Goal: Task Accomplishment & Management: Complete application form

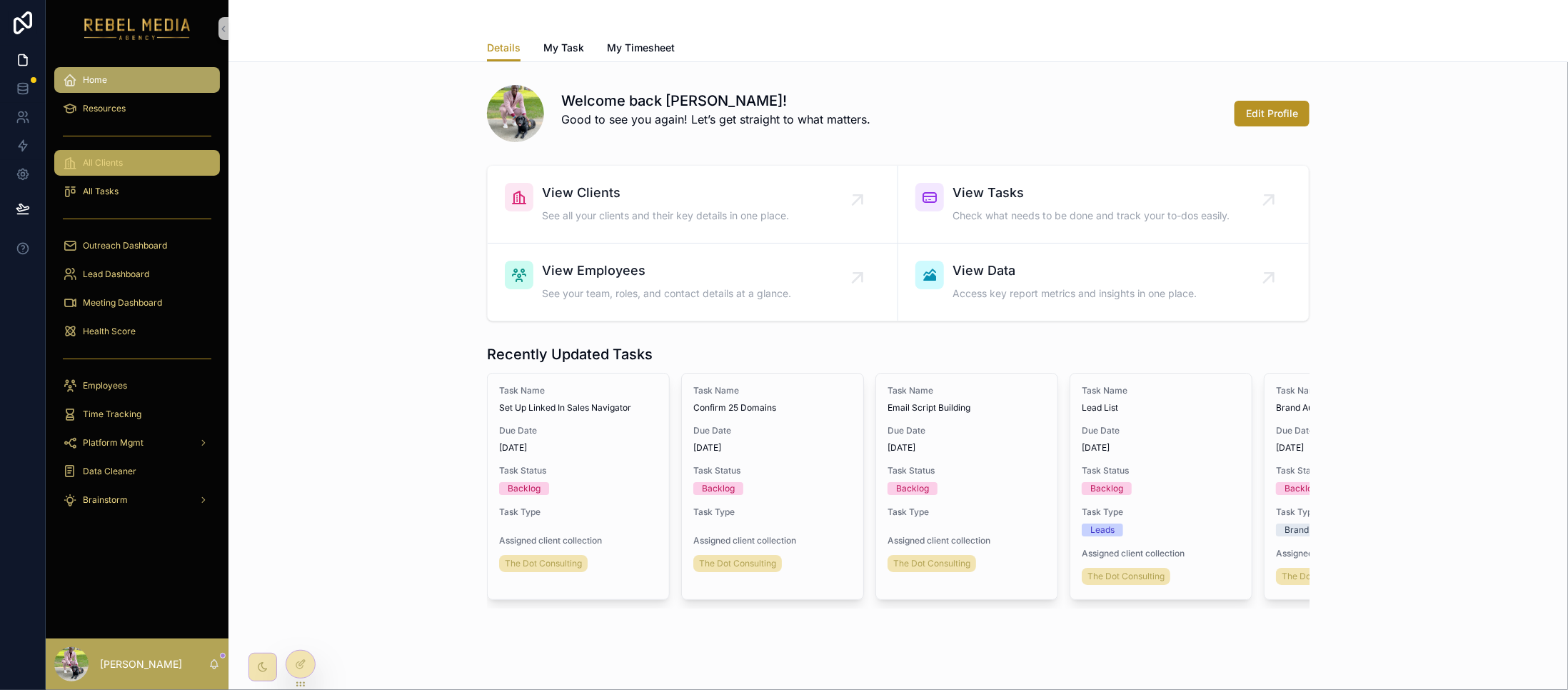
click at [102, 169] on div "All Clients" at bounding box center [137, 163] width 149 height 23
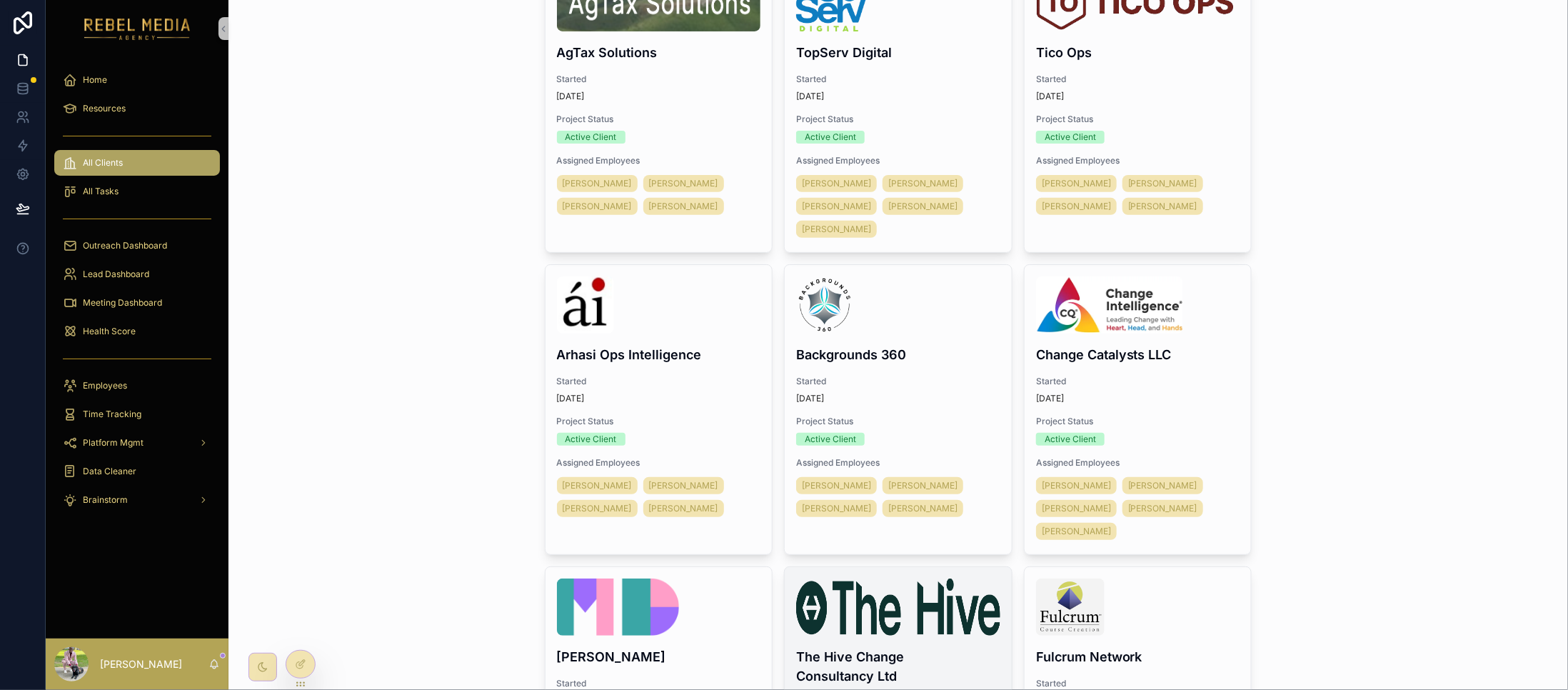
scroll to position [572, 0]
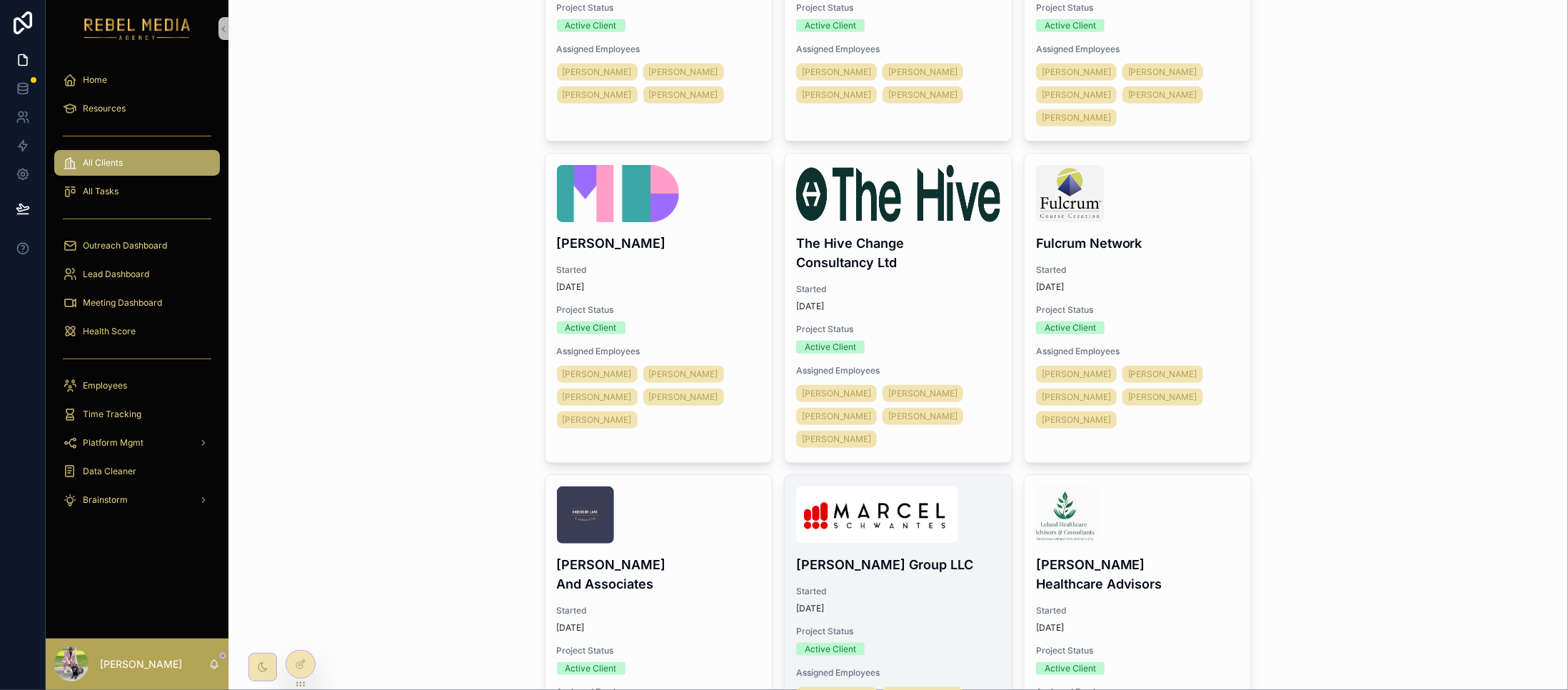
click at [905, 555] on h4 "[PERSON_NAME] Group LLC" at bounding box center [898, 565] width 204 height 20
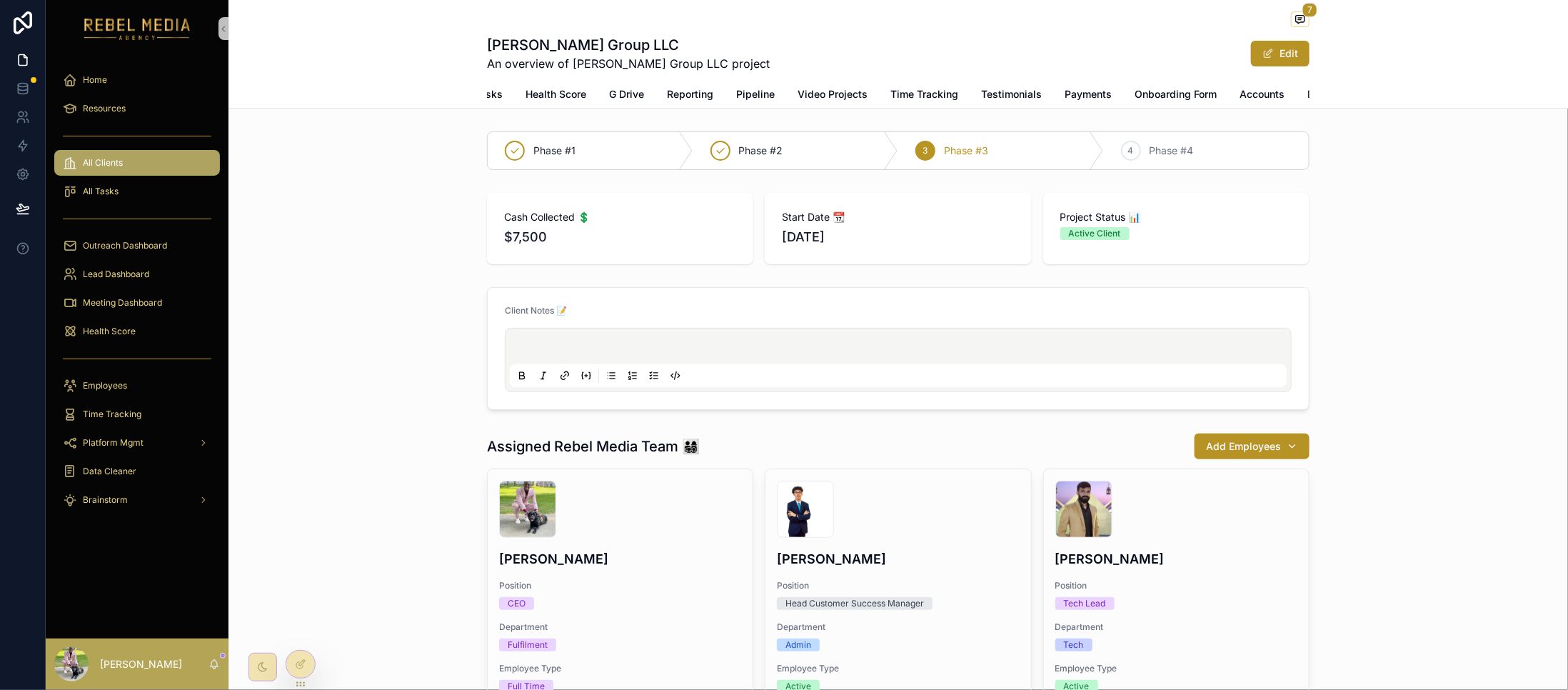
scroll to position [0, 111]
click at [1209, 88] on span "Accounts" at bounding box center [1232, 94] width 45 height 14
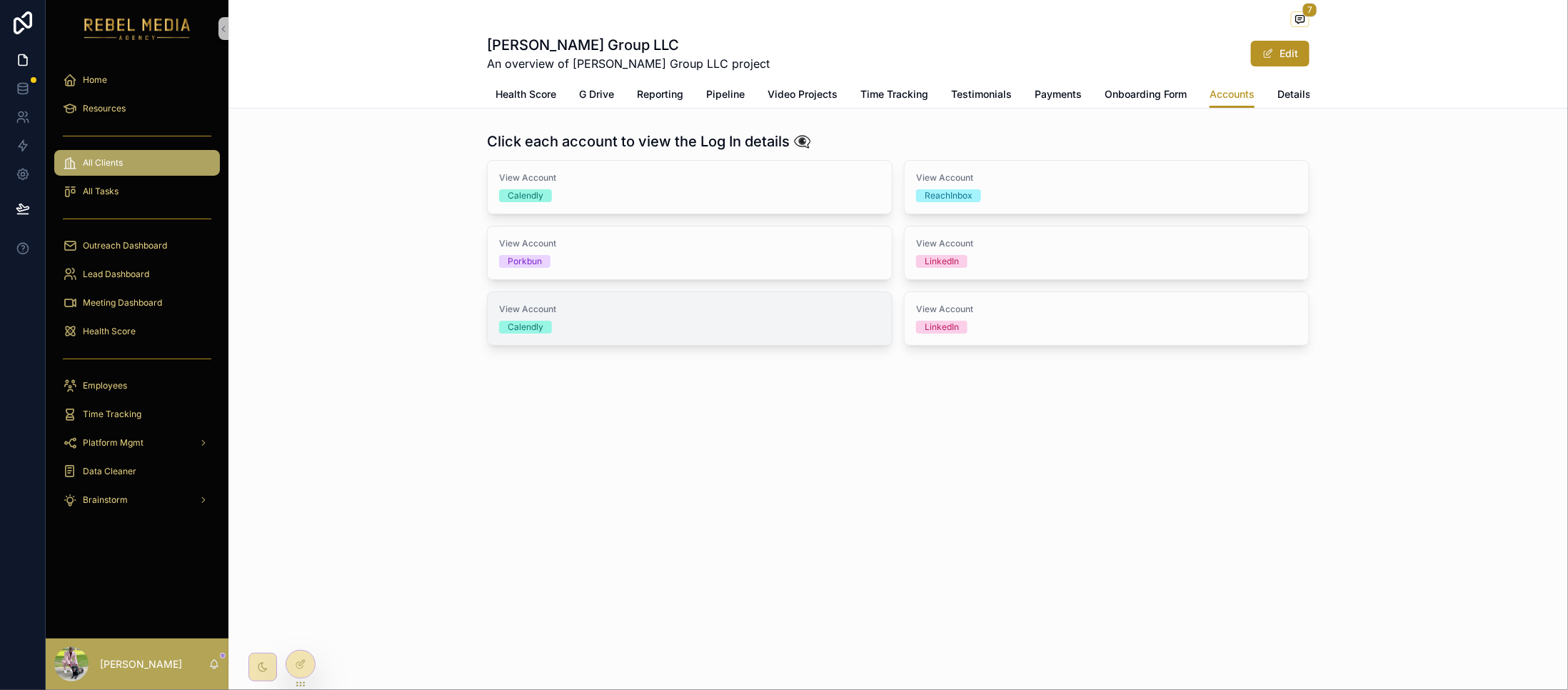
click at [550, 315] on span "View Account" at bounding box center [689, 310] width 381 height 12
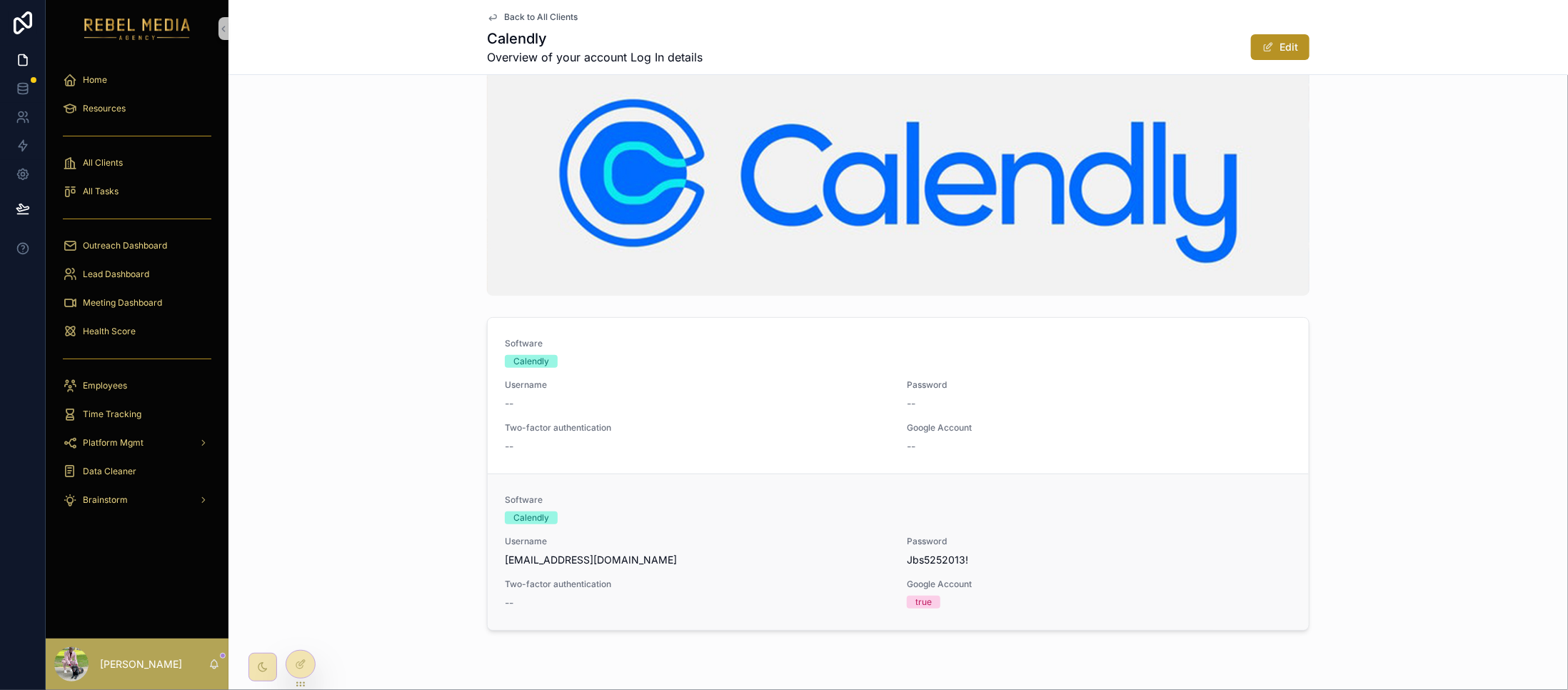
scroll to position [69, 0]
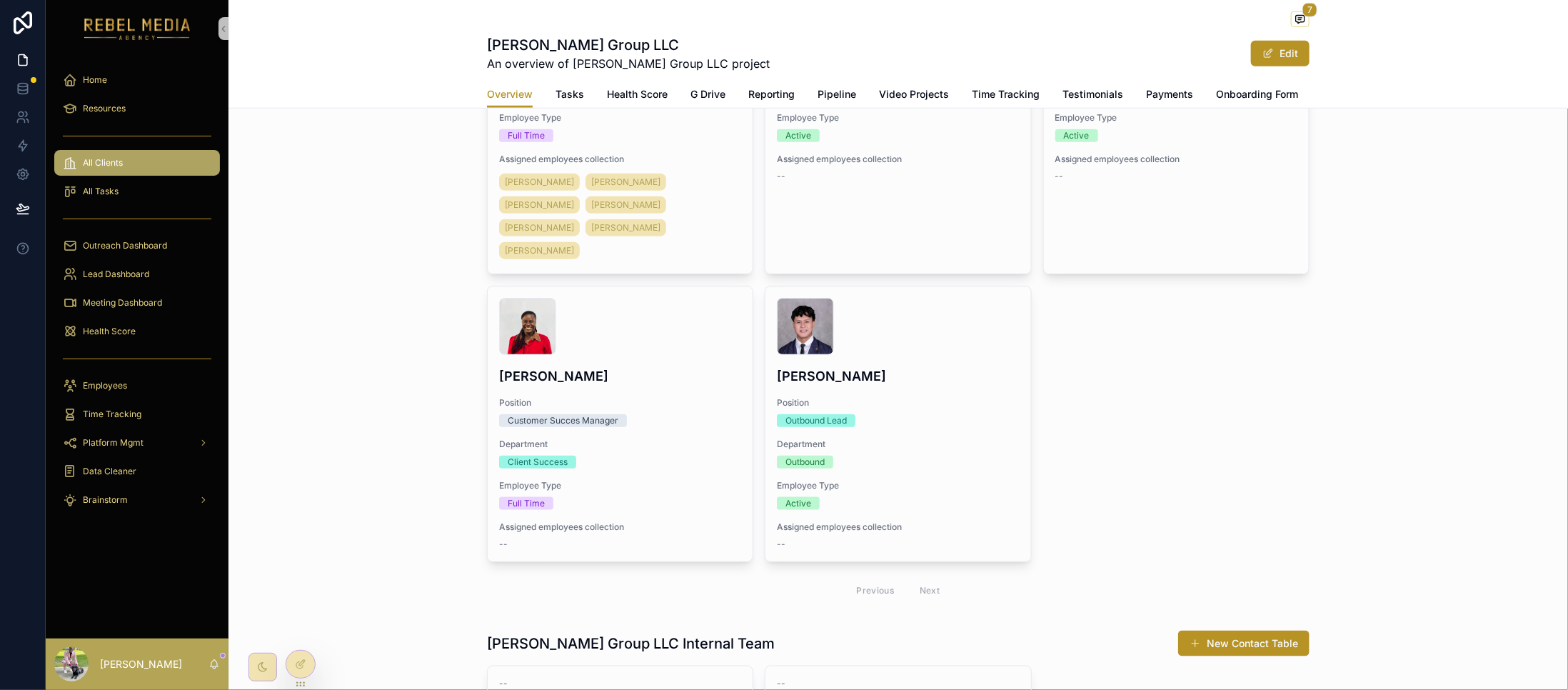
scroll to position [572, 0]
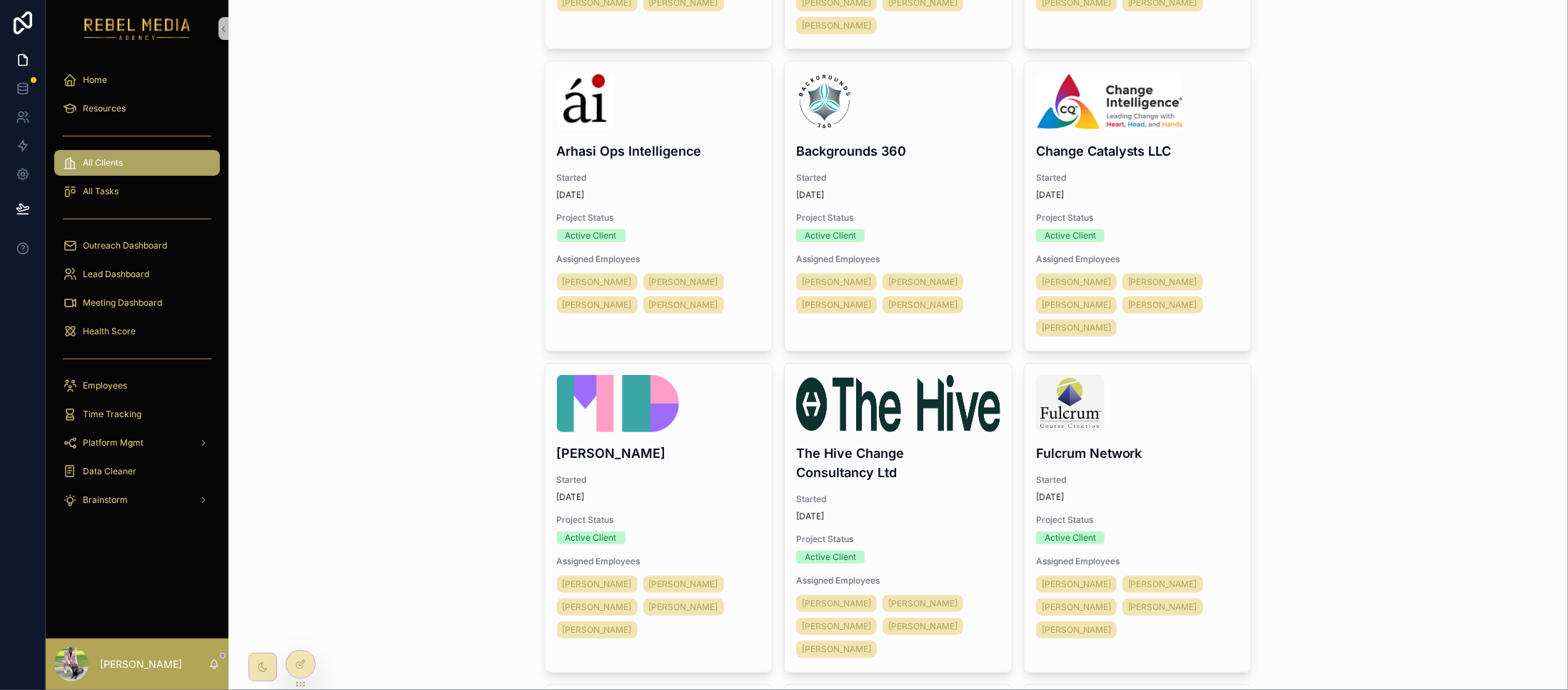
scroll to position [1285, 0]
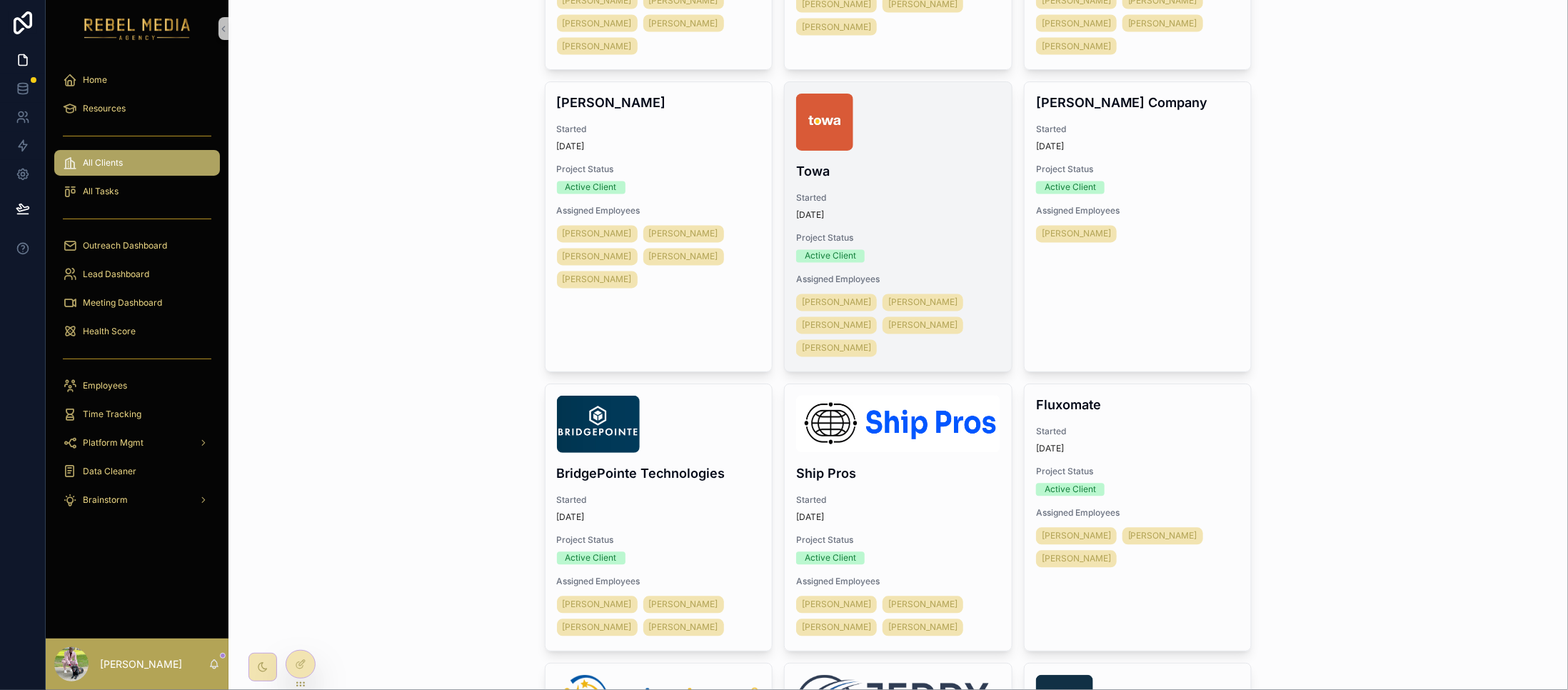
click at [831, 250] on div "Active Client" at bounding box center [831, 256] width 51 height 13
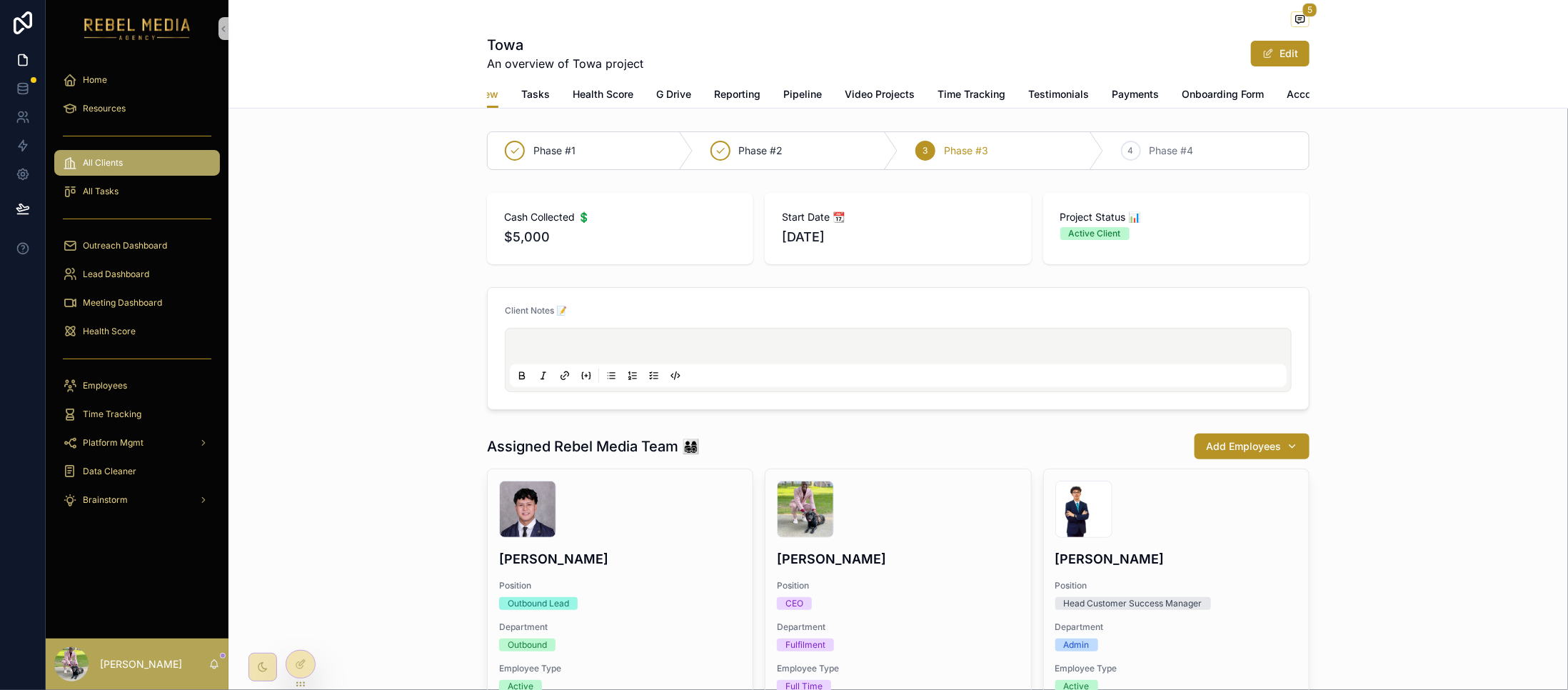
scroll to position [0, 57]
click at [1271, 95] on span "Accounts" at bounding box center [1286, 94] width 45 height 14
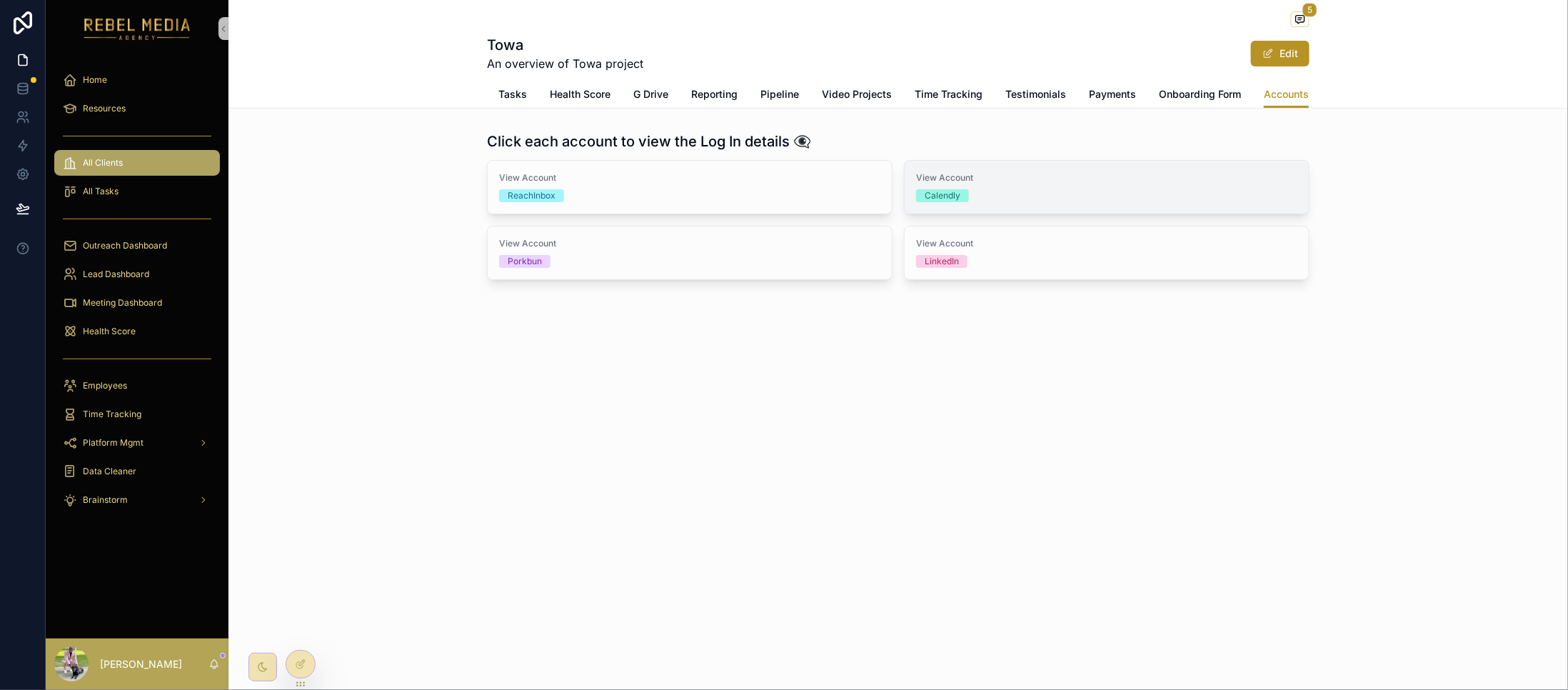
click at [942, 202] on div "Calendly" at bounding box center [942, 195] width 35 height 13
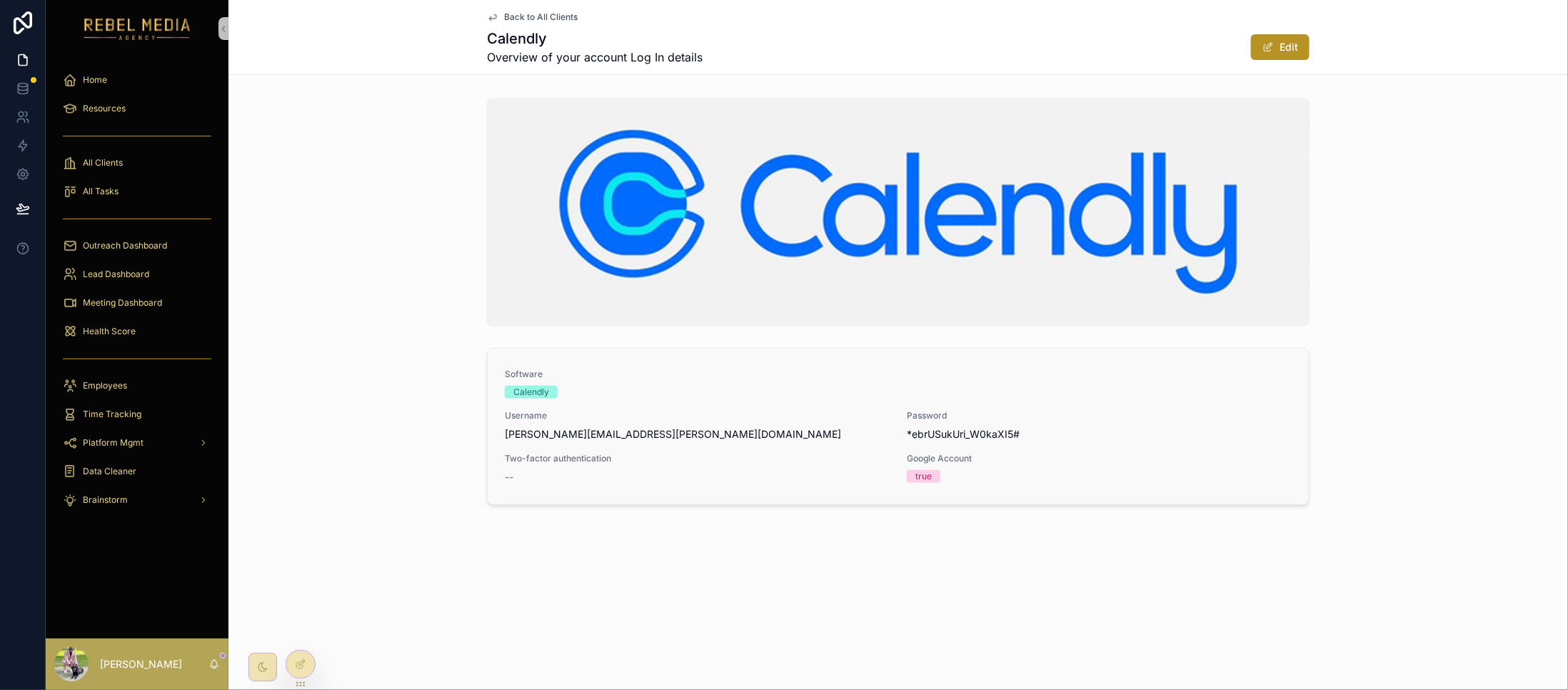
drag, startPoint x: 659, startPoint y: 437, endPoint x: 499, endPoint y: 422, distance: 160.7
click at [499, 422] on link "Software Calendly Username [PERSON_NAME][EMAIL_ADDRESS][PERSON_NAME][DOMAIN_NAM…" at bounding box center [898, 427] width 821 height 156
click at [531, 438] on span "[PERSON_NAME][EMAIL_ADDRESS][PERSON_NAME][DOMAIN_NAME]" at bounding box center [697, 434] width 385 height 14
drag, startPoint x: 501, startPoint y: 429, endPoint x: 625, endPoint y: 429, distance: 124.0
click at [625, 429] on link "Software Calendly Username [PERSON_NAME][EMAIL_ADDRESS][PERSON_NAME][DOMAIN_NAM…" at bounding box center [898, 427] width 821 height 156
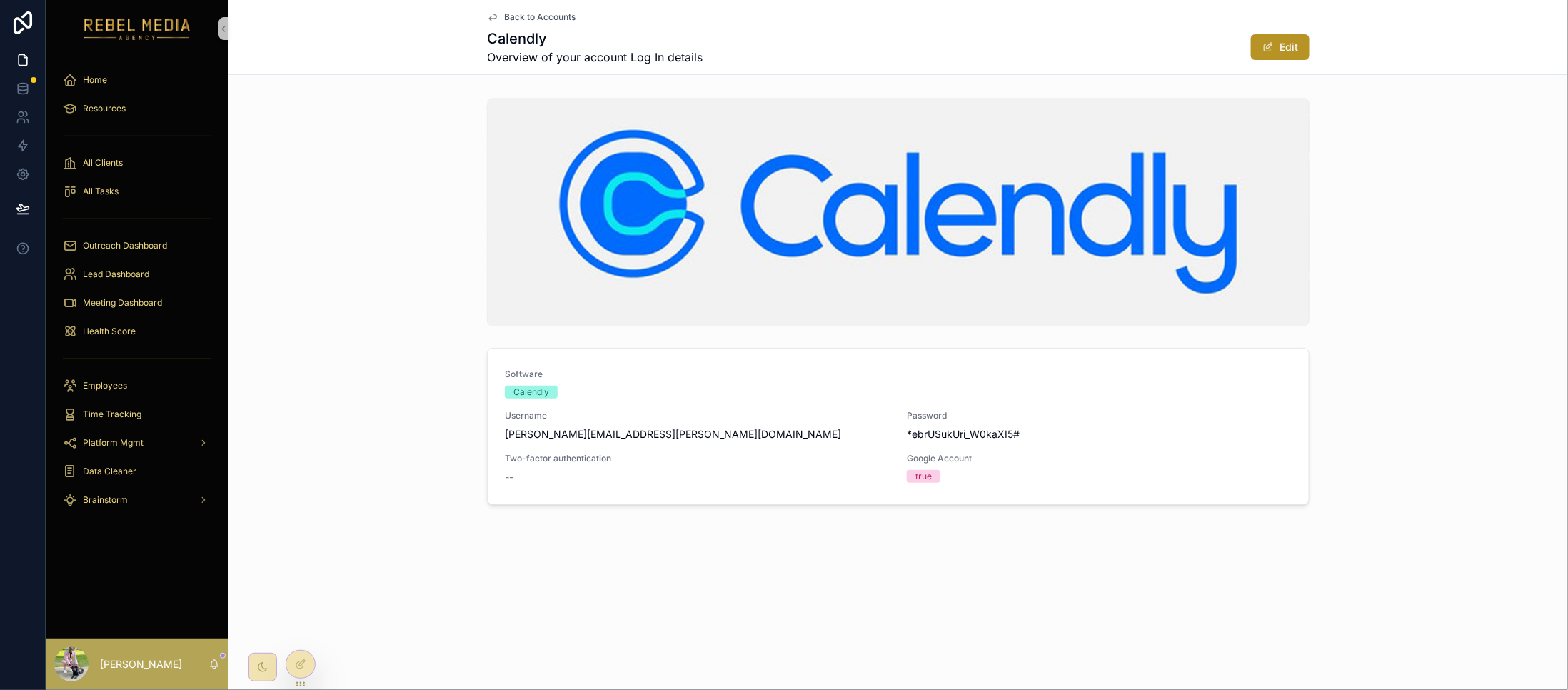
click at [639, 429] on span "[PERSON_NAME][EMAIL_ADDRESS][PERSON_NAME][DOMAIN_NAME]" at bounding box center [697, 434] width 385 height 14
drag, startPoint x: 657, startPoint y: 430, endPoint x: 517, endPoint y: 432, distance: 140.0
click at [517, 432] on span "[PERSON_NAME][EMAIL_ADDRESS][PERSON_NAME][DOMAIN_NAME]" at bounding box center [697, 434] width 385 height 14
click at [966, 427] on span "*ebrUSukUri_W0kaXI5#" at bounding box center [1099, 434] width 385 height 14
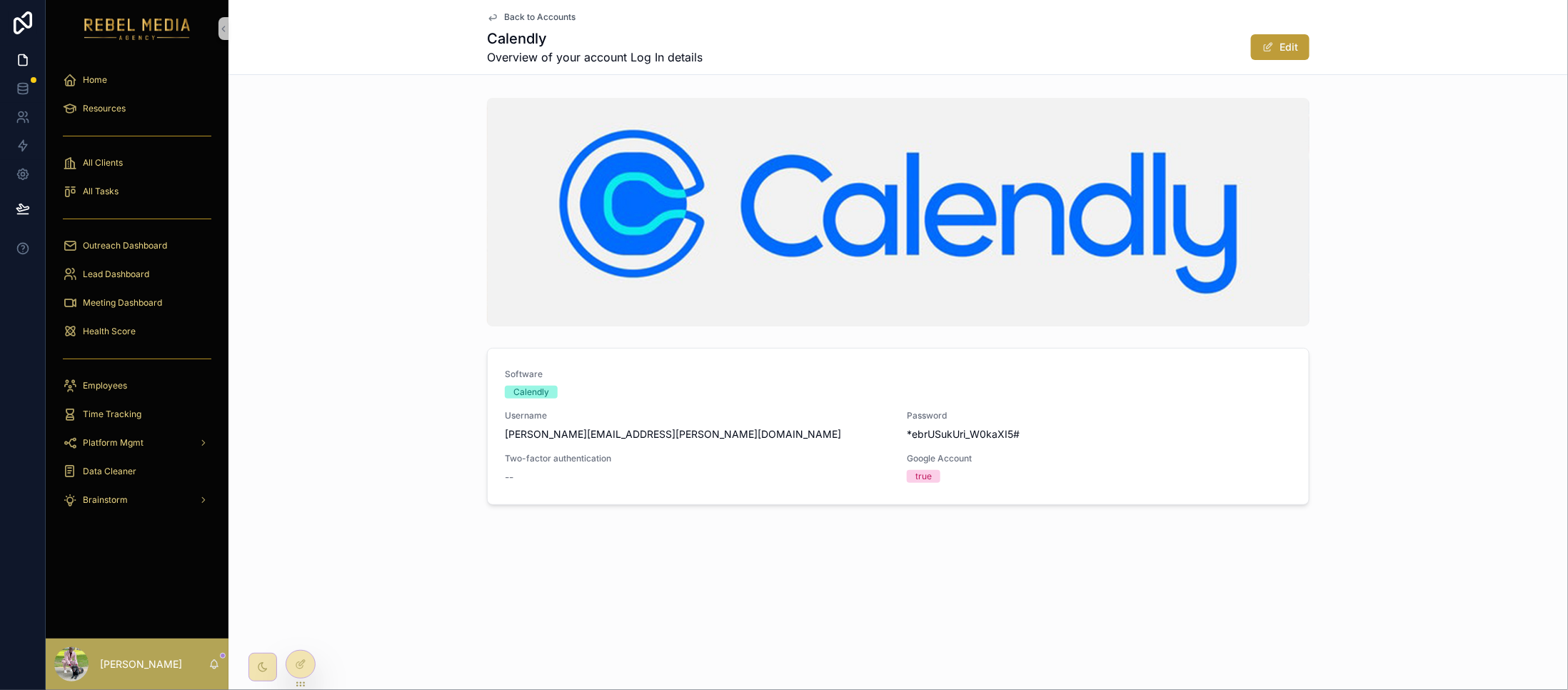
click at [1279, 50] on button "Edit" at bounding box center [1279, 47] width 58 height 26
drag, startPoint x: 496, startPoint y: 431, endPoint x: 602, endPoint y: 430, distance: 106.0
click at [602, 430] on link "Software Calendly Username [PERSON_NAME][EMAIL_ADDRESS][PERSON_NAME][DOMAIN_NAM…" at bounding box center [898, 427] width 821 height 156
click at [642, 427] on span "[PERSON_NAME][EMAIL_ADDRESS][PERSON_NAME][DOMAIN_NAME]" at bounding box center [697, 434] width 385 height 14
click at [642, 425] on div "Username [PERSON_NAME][EMAIL_ADDRESS][PERSON_NAME][DOMAIN_NAME]" at bounding box center [697, 426] width 385 height 32
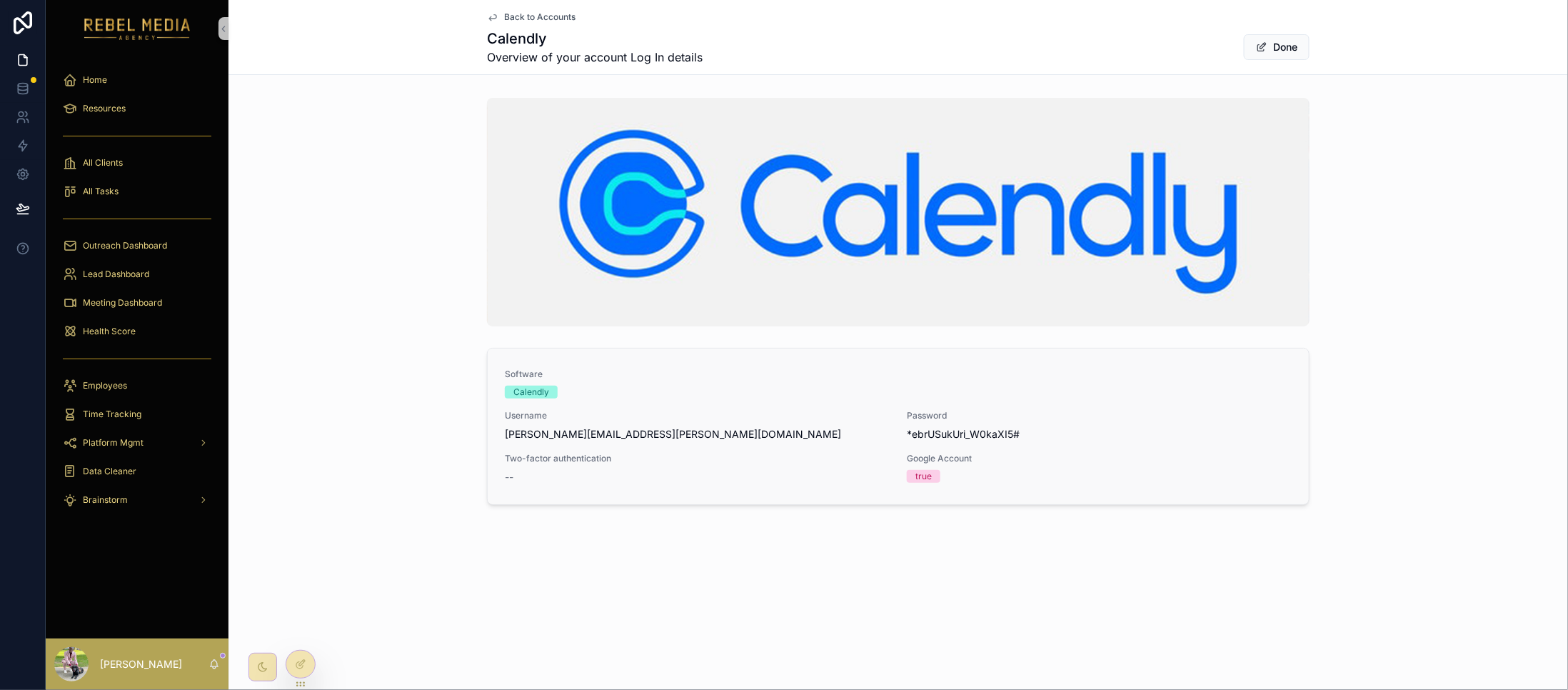
click at [625, 424] on div "Username [PERSON_NAME][EMAIL_ADDRESS][PERSON_NAME][DOMAIN_NAME]" at bounding box center [697, 426] width 385 height 32
click at [603, 424] on div "Username [PERSON_NAME][EMAIL_ADDRESS][PERSON_NAME][DOMAIN_NAME]" at bounding box center [697, 426] width 385 height 32
click at [522, 432] on span "[PERSON_NAME][EMAIL_ADDRESS][PERSON_NAME][DOMAIN_NAME]" at bounding box center [697, 434] width 385 height 14
click at [943, 424] on div "Password [SECURITY_DATA]" at bounding box center [1099, 426] width 385 height 32
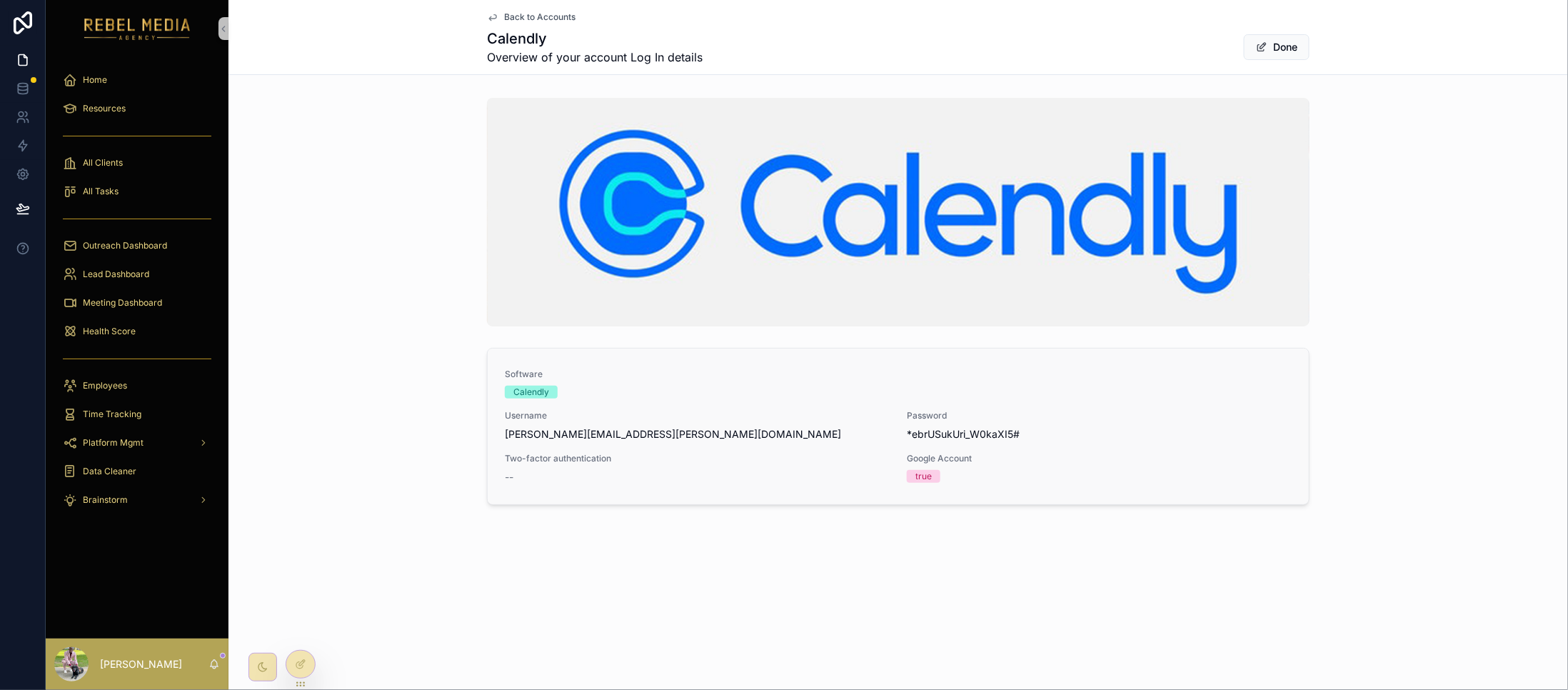
click at [920, 474] on div "true" at bounding box center [923, 476] width 17 height 13
drag, startPoint x: 895, startPoint y: 440, endPoint x: 1017, endPoint y: 411, distance: 125.4
click at [1017, 411] on div "Software Calendly Username [PERSON_NAME][EMAIL_ADDRESS][PERSON_NAME][DOMAIN_NAM…" at bounding box center [898, 426] width 786 height 115
click at [938, 432] on span "*ebrUSukUri_W0kaXI5#" at bounding box center [1099, 434] width 385 height 14
click at [966, 419] on span "Password" at bounding box center [1099, 416] width 385 height 12
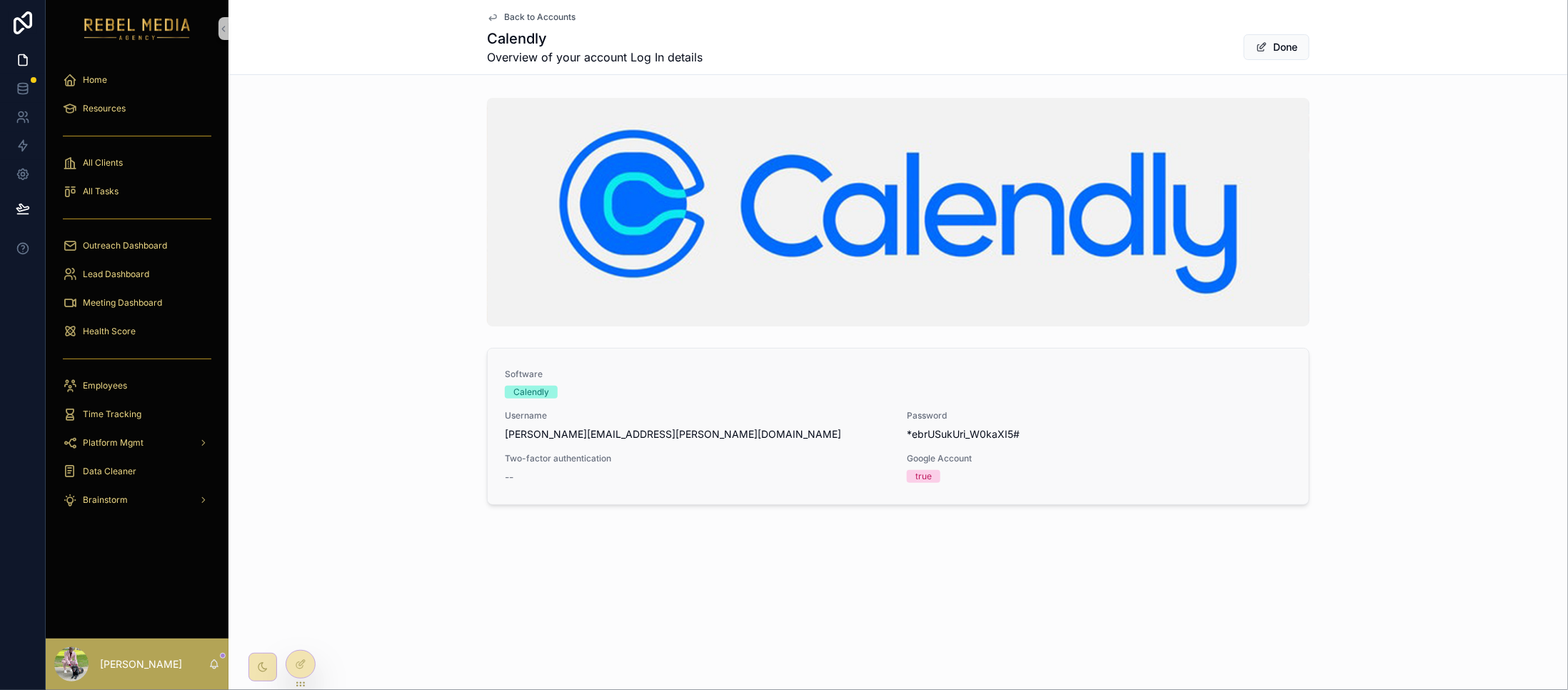
click at [955, 427] on span "*ebrUSukUri_W0kaXI5#" at bounding box center [1099, 434] width 385 height 14
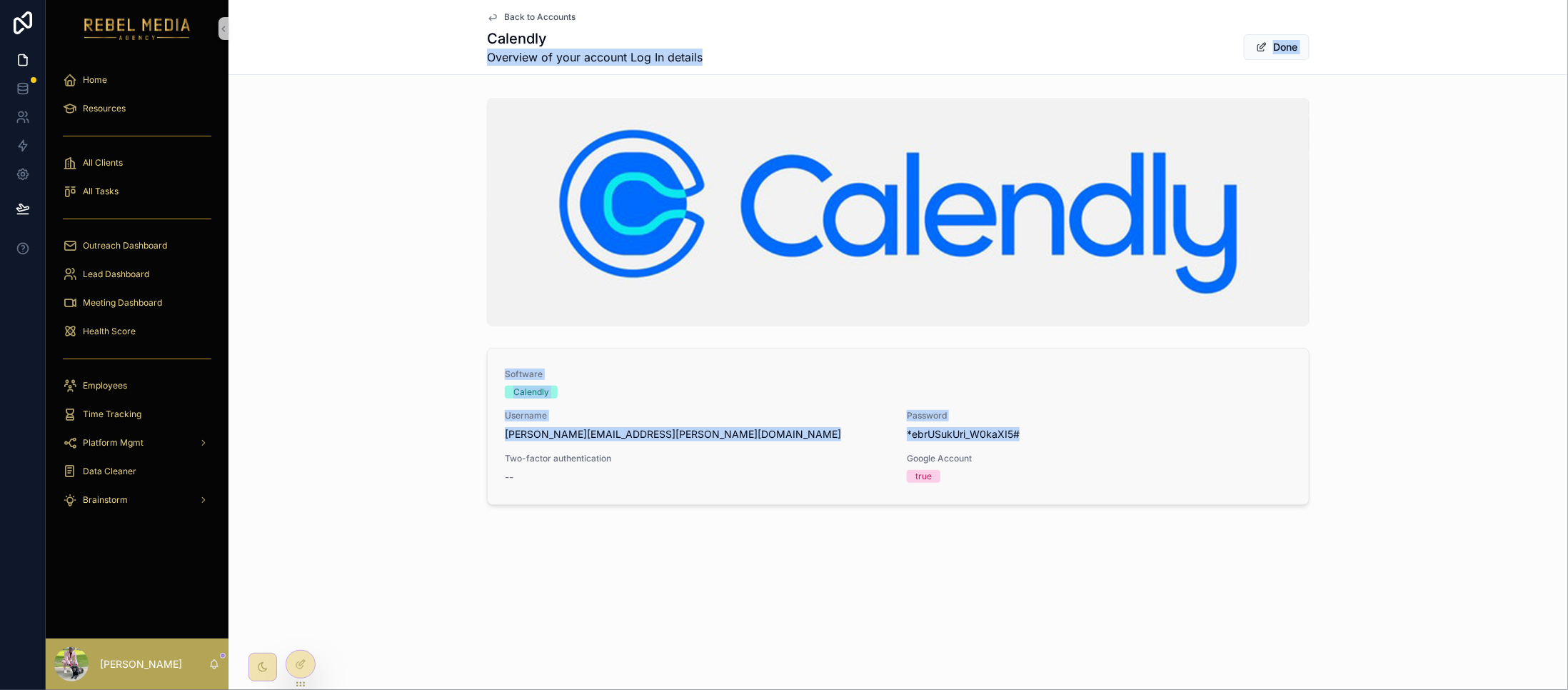
drag, startPoint x: 585, startPoint y: 51, endPoint x: 1027, endPoint y: 444, distance: 591.4
click at [1027, 444] on div "Back to Accounts Calendly Overview of your account Log In details Done Software…" at bounding box center [898, 301] width 1339 height 602
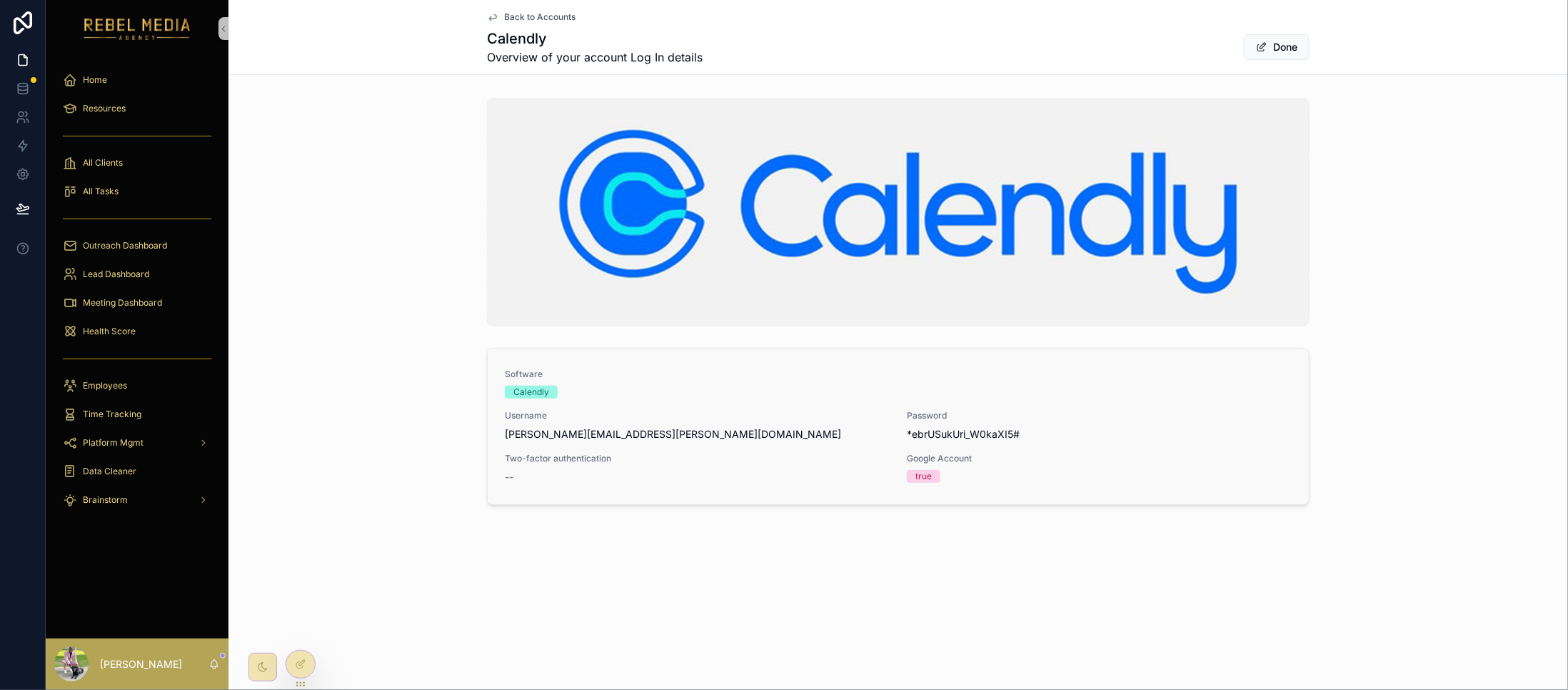
drag, startPoint x: 946, startPoint y: 513, endPoint x: 950, endPoint y: 501, distance: 12.6
click at [950, 505] on div "Back to Accounts Calendly Overview of your account Log In details Done Software…" at bounding box center [898, 301] width 1339 height 602
drag, startPoint x: 910, startPoint y: 433, endPoint x: 980, endPoint y: 426, distance: 70.3
click at [980, 426] on div "Software Calendly Username [PERSON_NAME][EMAIL_ADDRESS][PERSON_NAME][DOMAIN_NAM…" at bounding box center [898, 426] width 786 height 115
drag, startPoint x: 909, startPoint y: 398, endPoint x: 546, endPoint y: 25, distance: 520.5
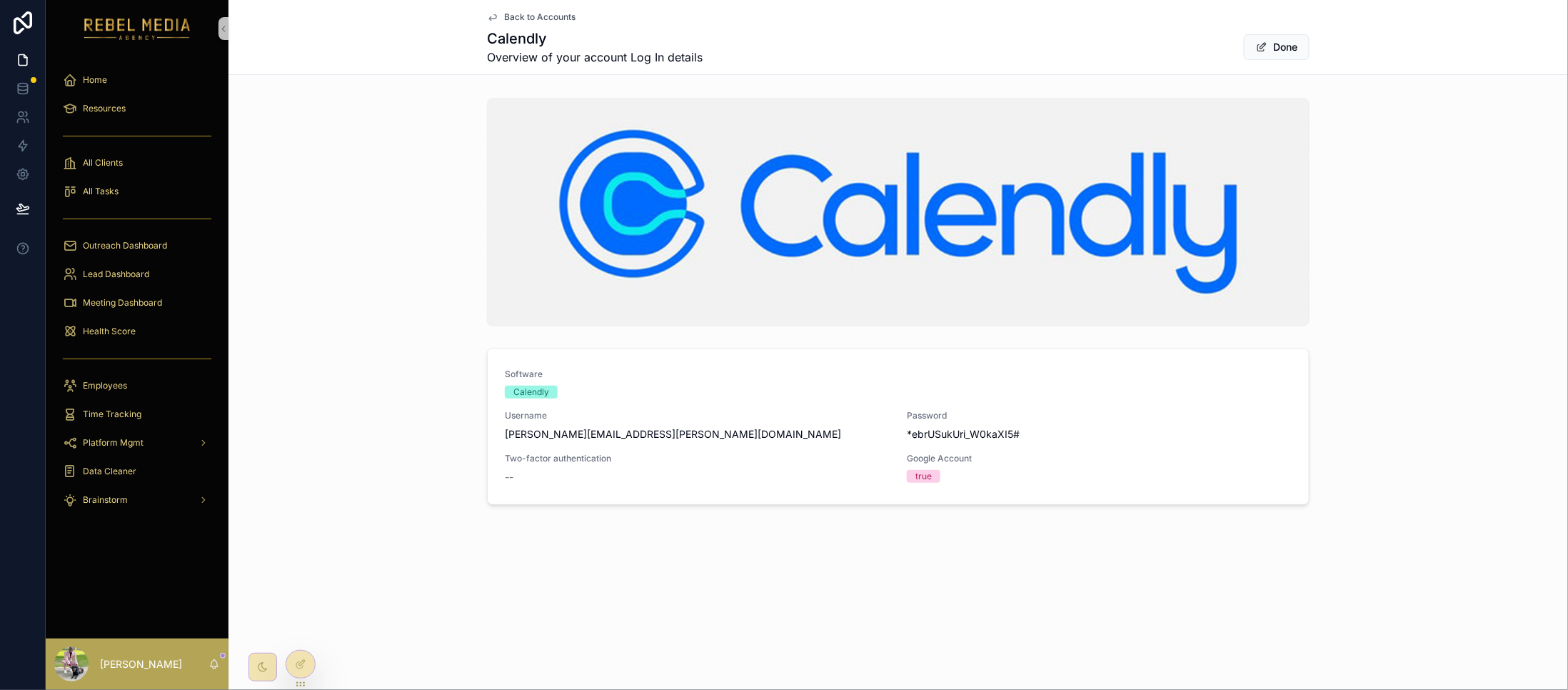
click at [925, 380] on div "Software Calendly" at bounding box center [898, 383] width 786 height 30
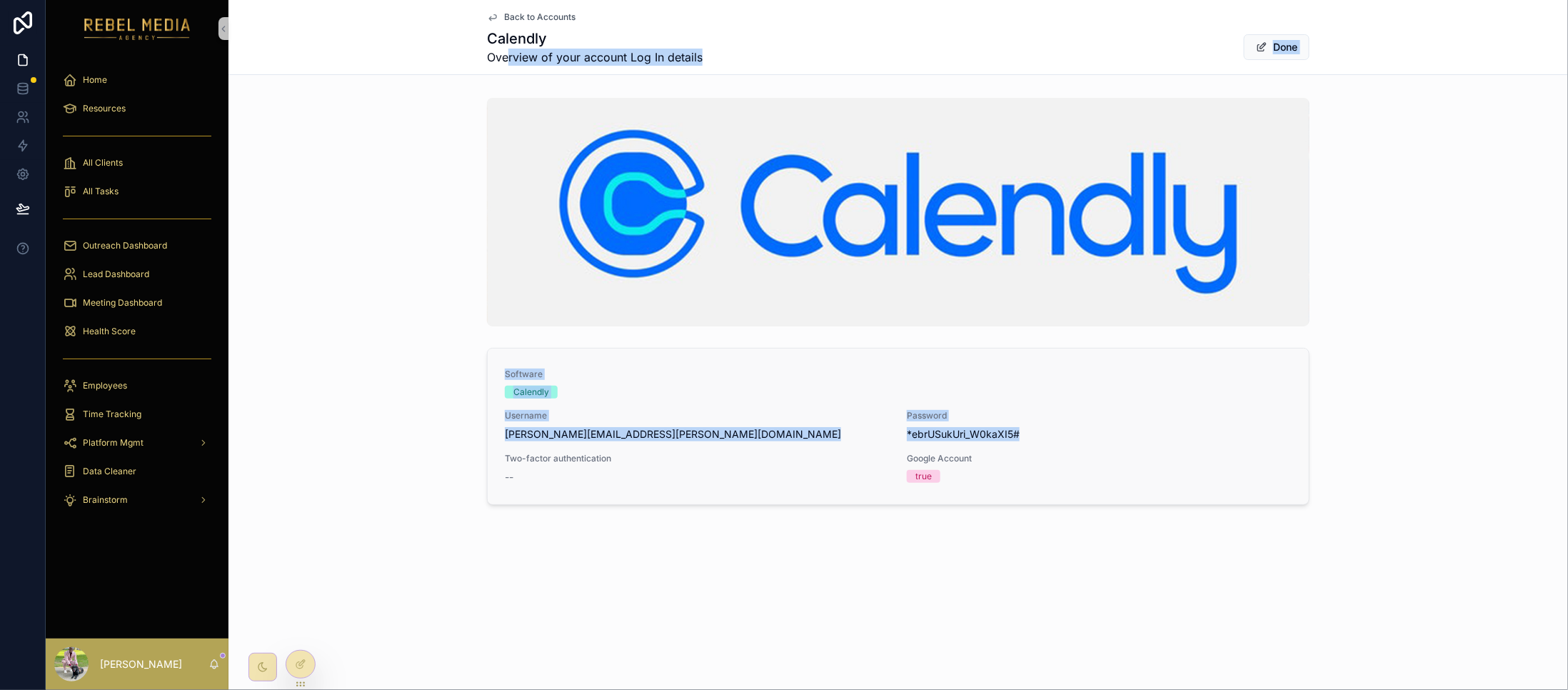
drag, startPoint x: 566, startPoint y: 103, endPoint x: 1044, endPoint y: 423, distance: 575.2
click at [1038, 440] on div "Back to Accounts Calendly Overview of your account Log In details Done Software…" at bounding box center [898, 301] width 1339 height 602
copy div "rview of your account Log In details Done Software Calendly Username [PERSON_NA…"
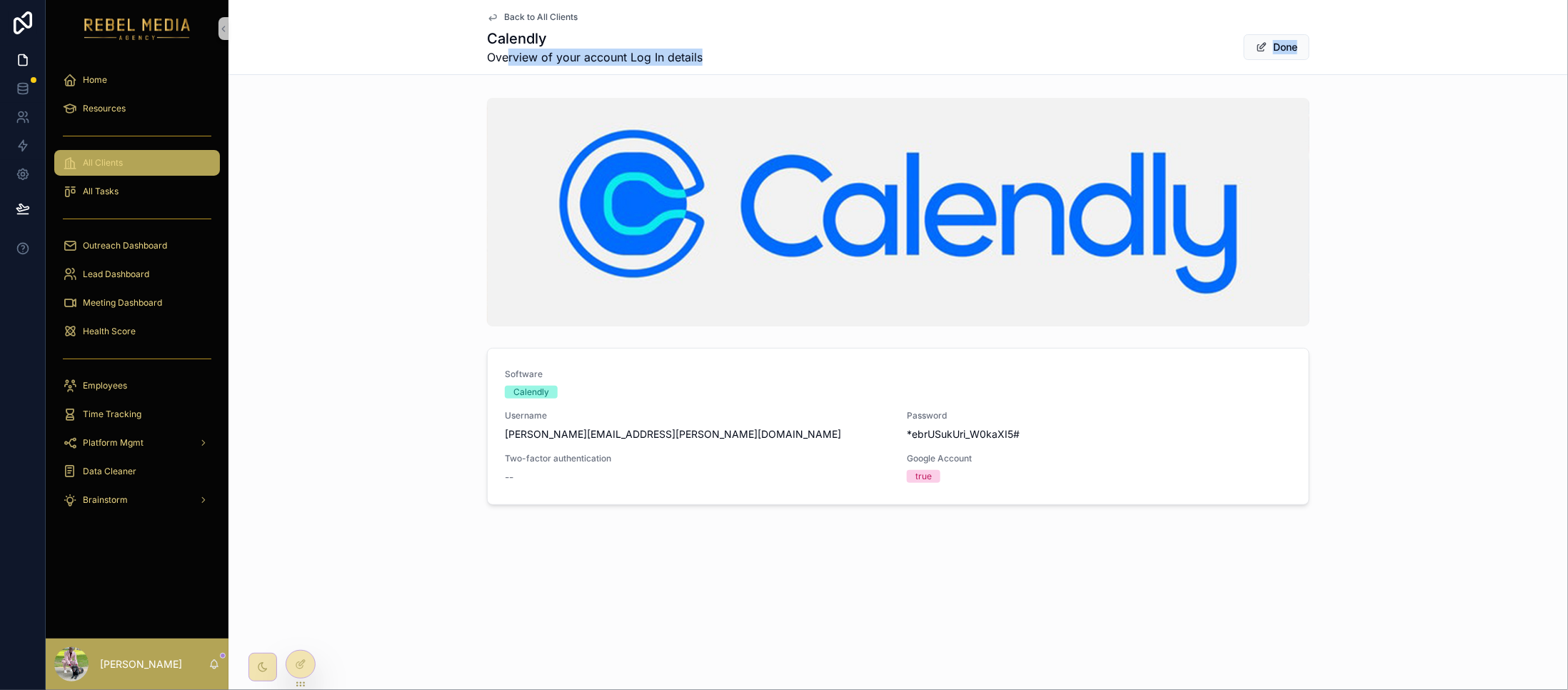
click at [123, 162] on div "All Clients" at bounding box center [137, 163] width 149 height 23
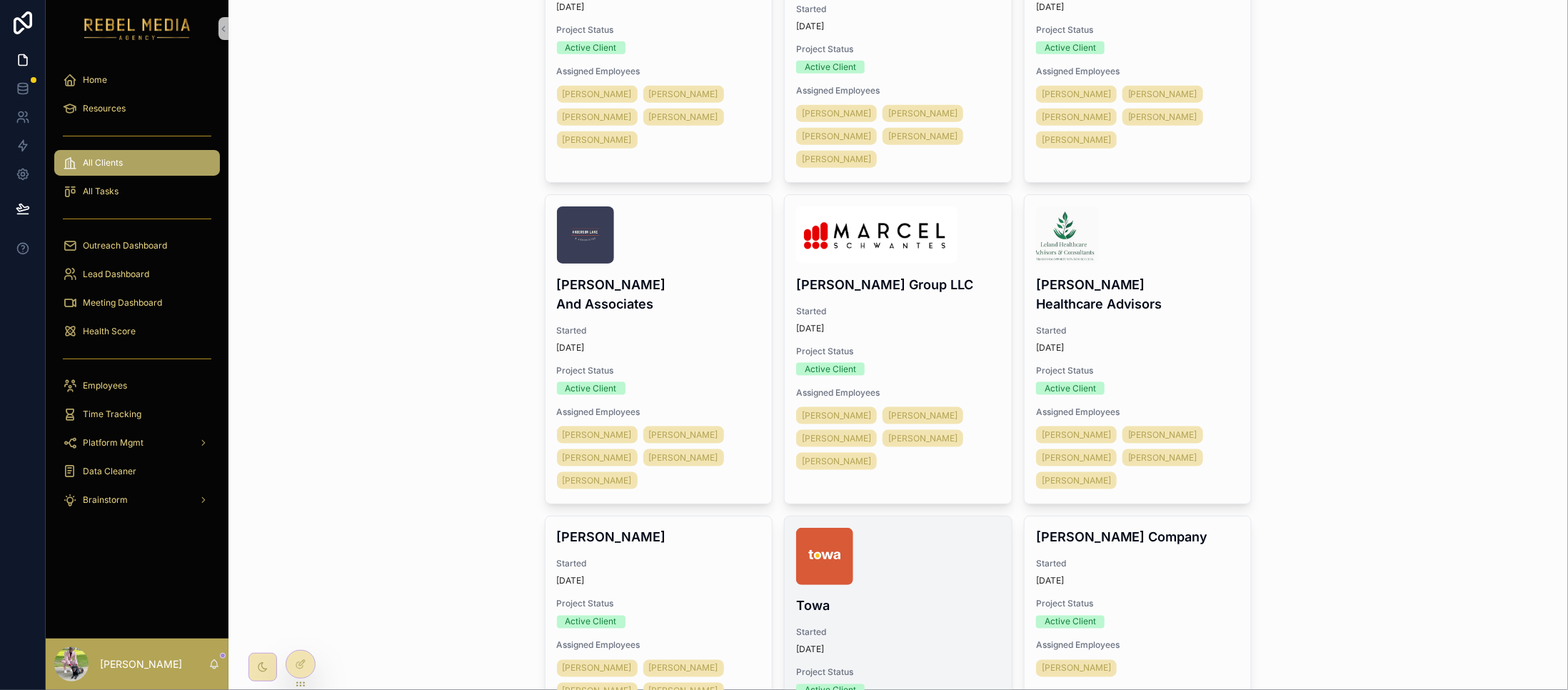
scroll to position [1103, 0]
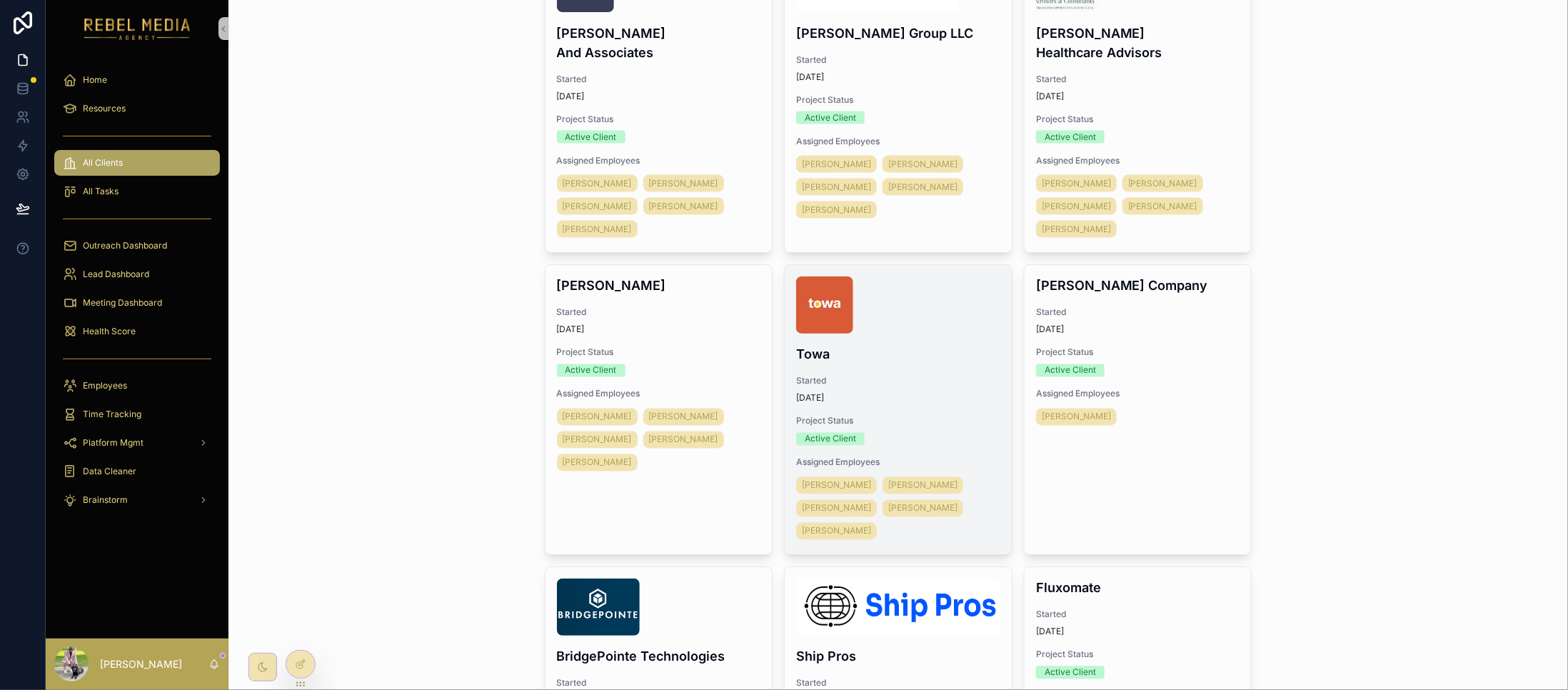
click at [818, 265] on div "Towa Started [DATE] Project Status Active Client Assigned Employees [PERSON_NAM…" at bounding box center [898, 409] width 227 height 289
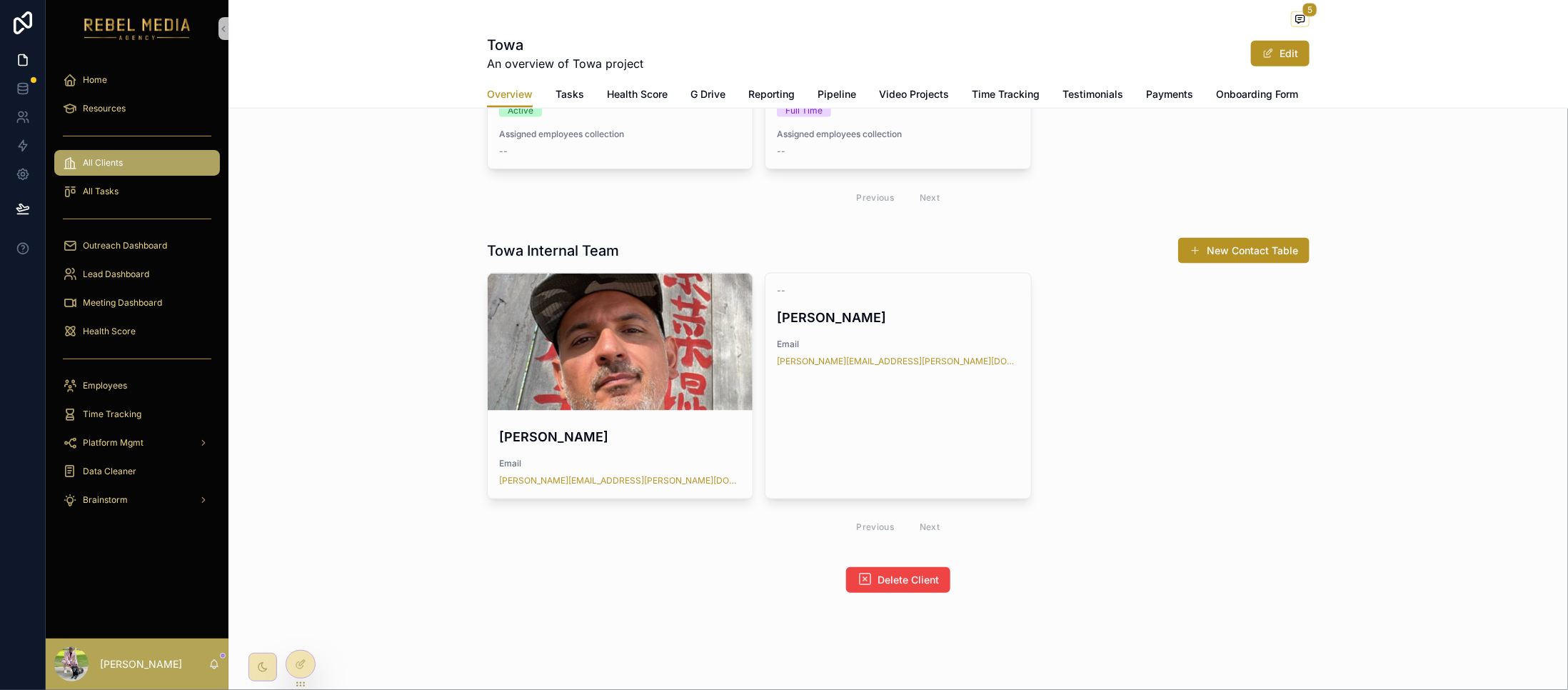
scroll to position [40, 0]
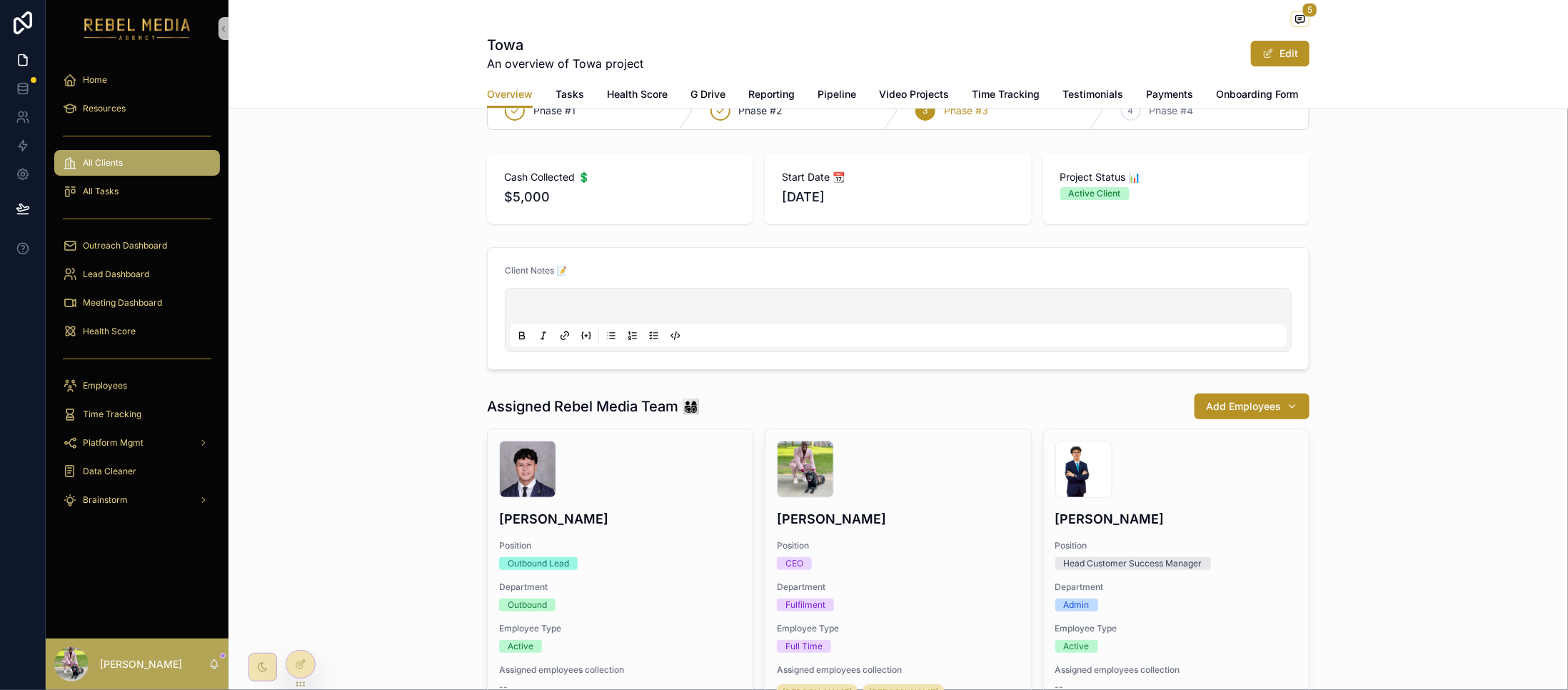
click at [700, 90] on span "G Drive" at bounding box center [709, 94] width 35 height 14
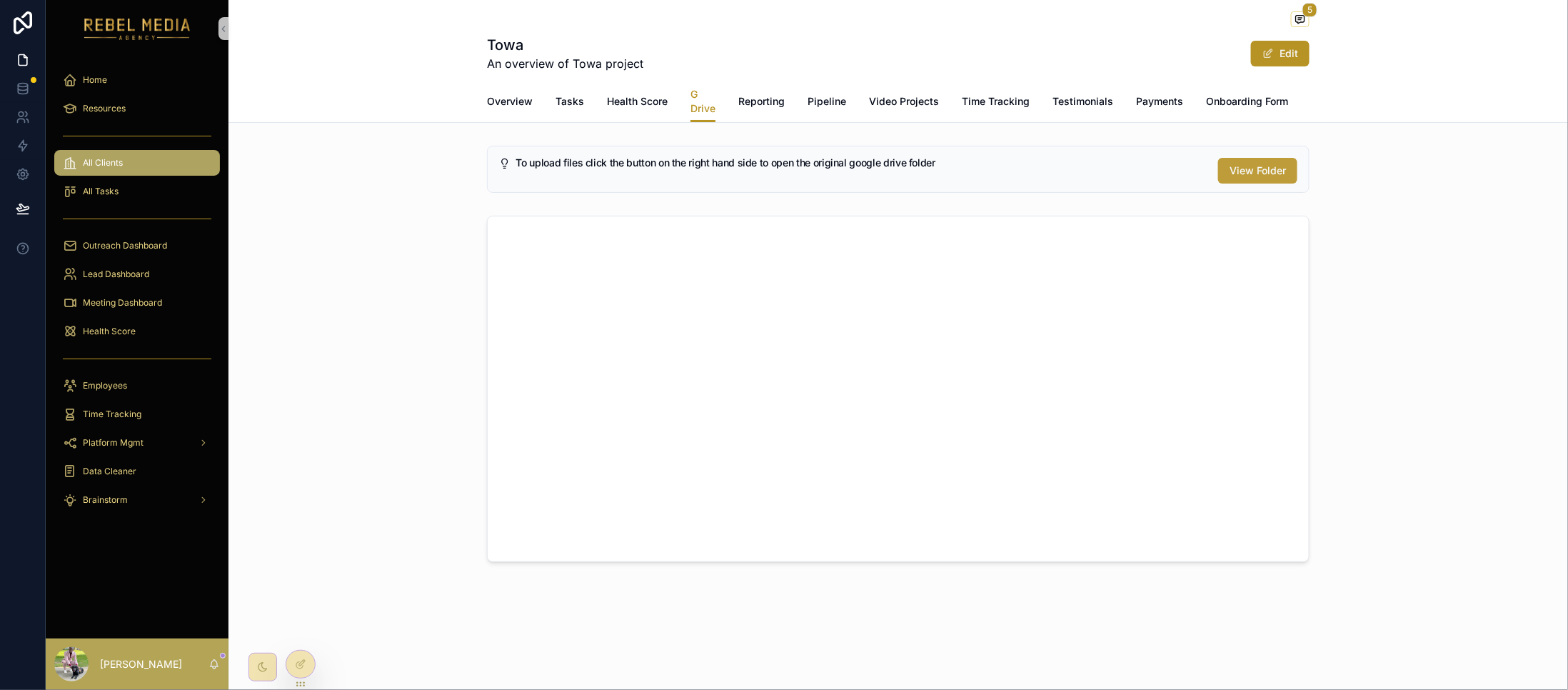
click at [1272, 177] on span "View Folder" at bounding box center [1258, 171] width 56 height 14
click at [144, 292] on div "Meeting Dashboard" at bounding box center [137, 303] width 149 height 23
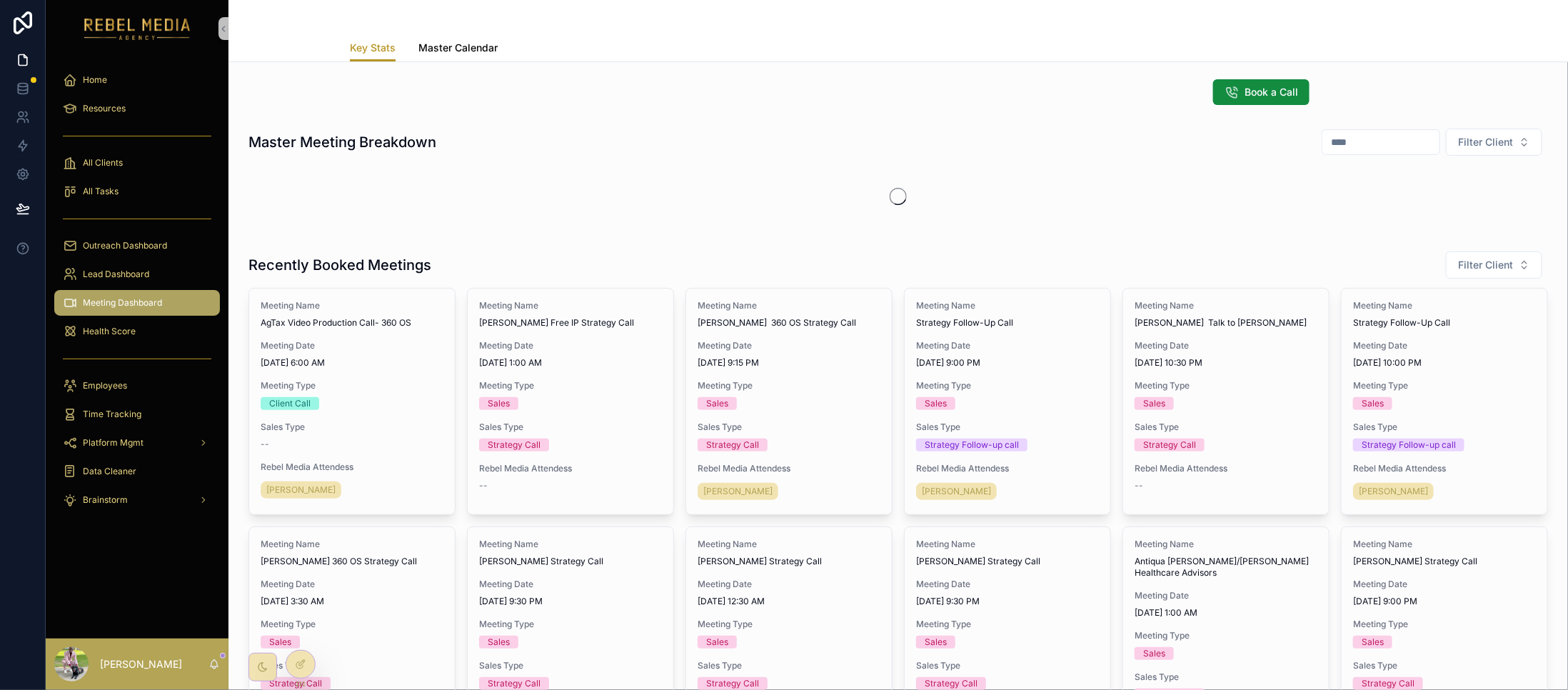
drag, startPoint x: 457, startPoint y: 47, endPoint x: 478, endPoint y: 25, distance: 30.4
click at [460, 45] on span "Master Calendar" at bounding box center [458, 47] width 79 height 14
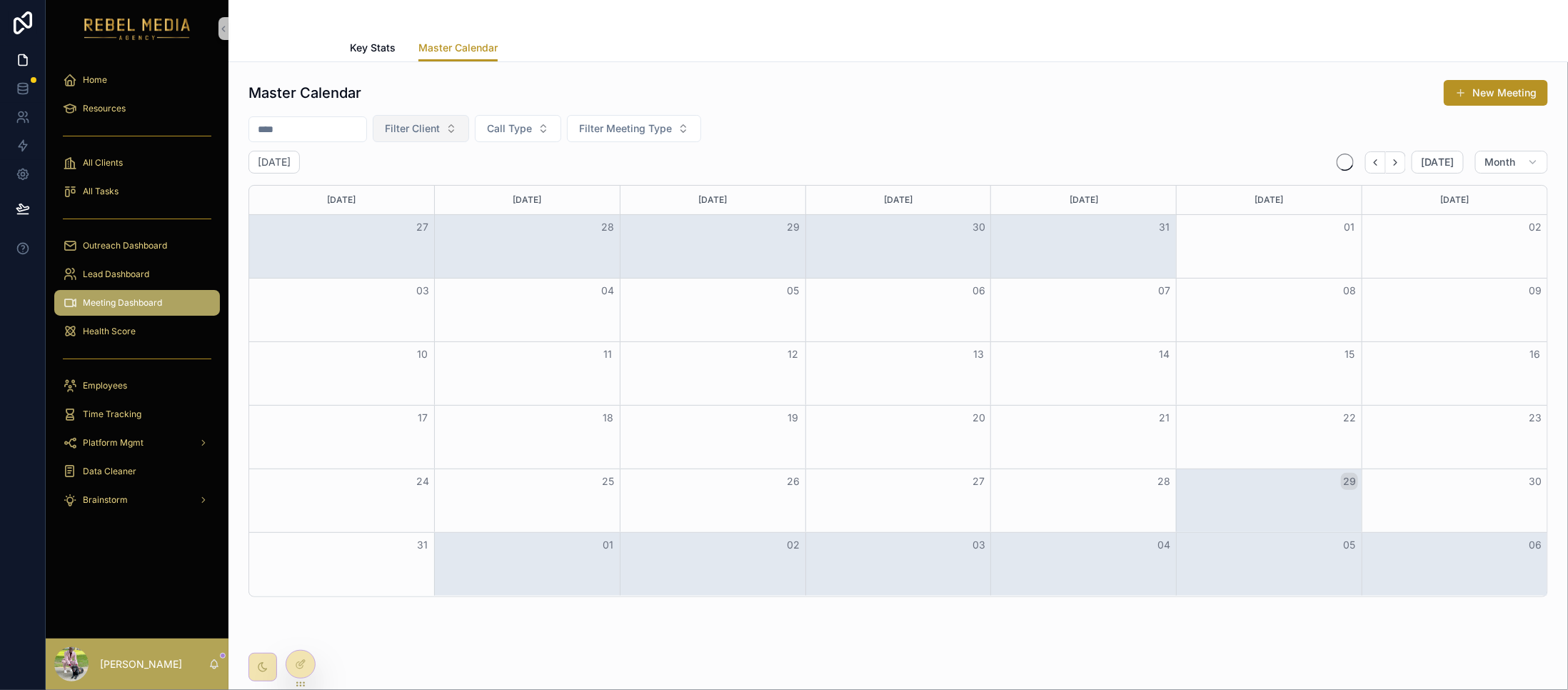
click at [440, 133] on span "Filter Client" at bounding box center [413, 128] width 55 height 14
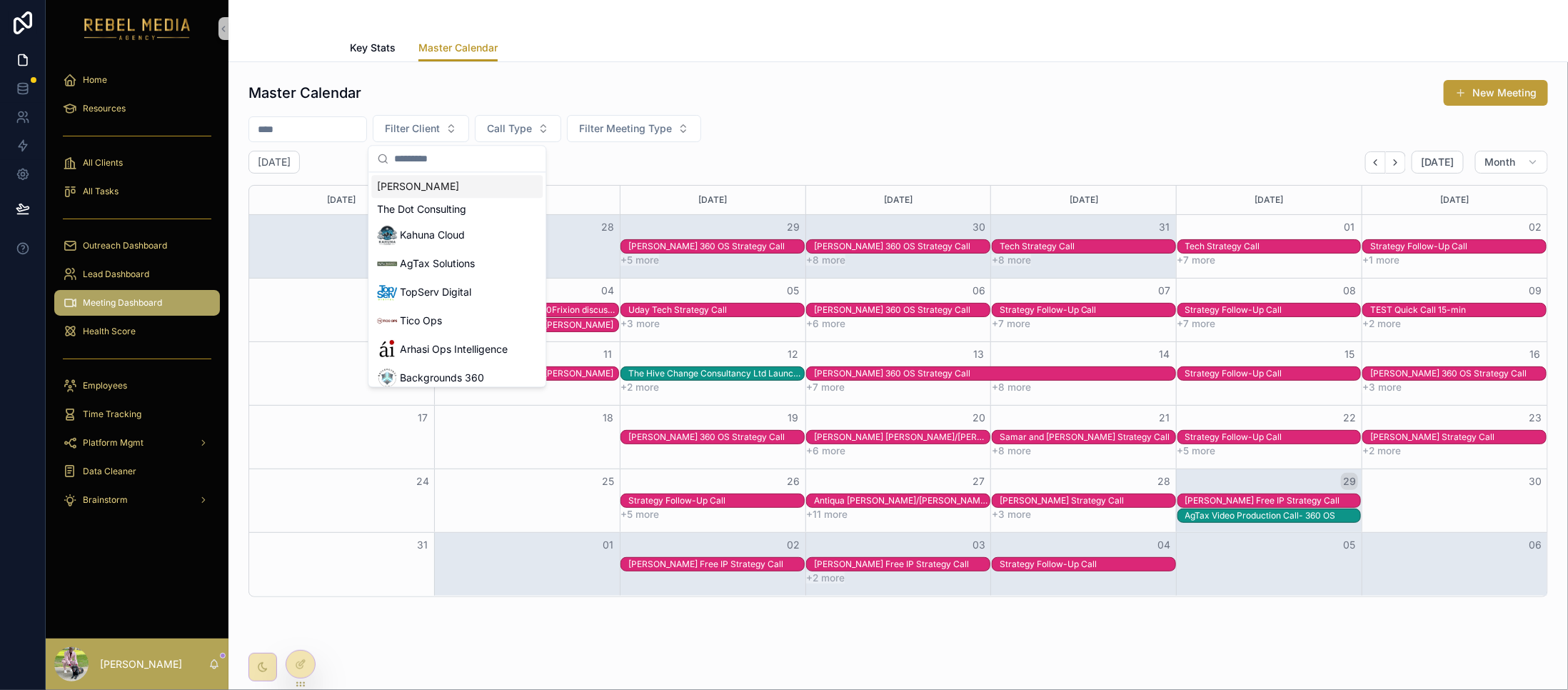
click at [1516, 89] on button "New Meeting" at bounding box center [1496, 93] width 104 height 26
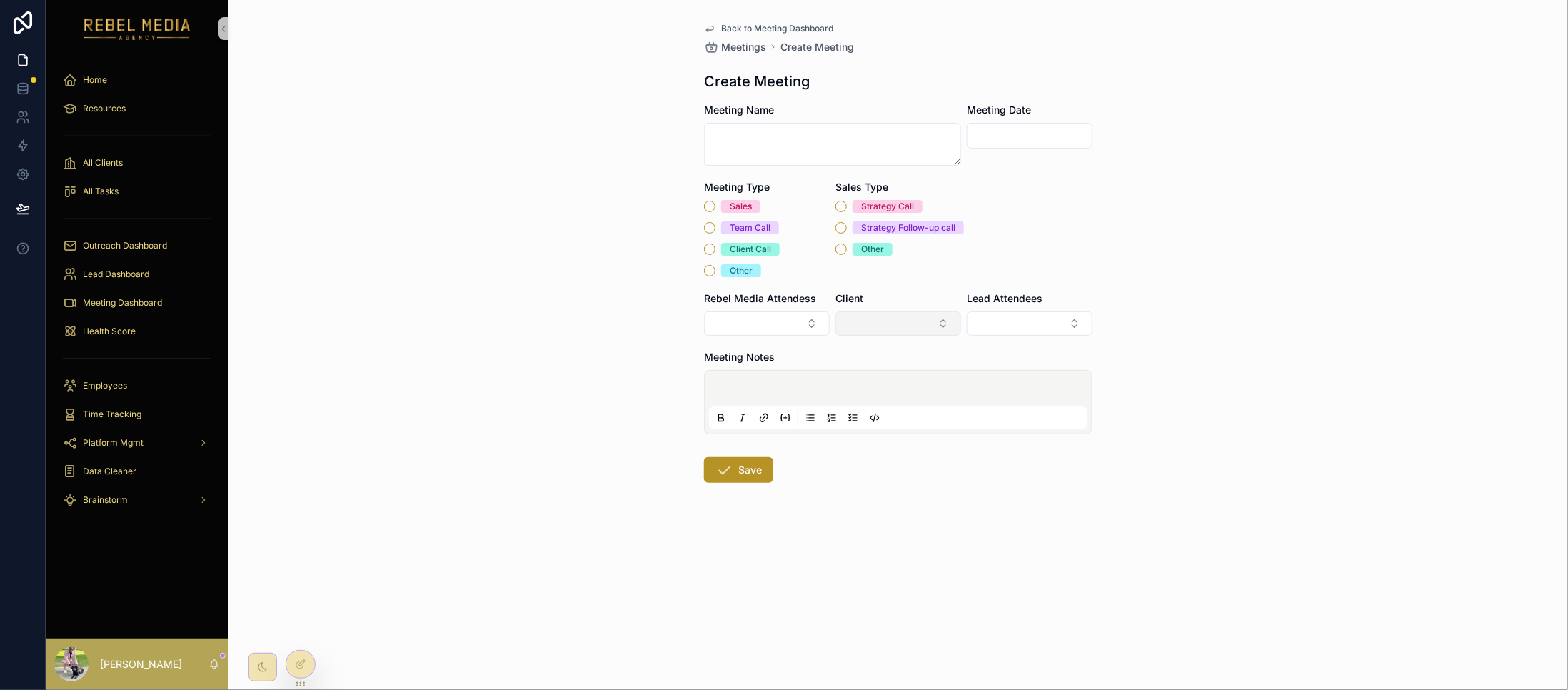
click at [872, 319] on button "Select Button" at bounding box center [899, 323] width 126 height 25
type input "****"
click at [870, 380] on div "Towa" at bounding box center [899, 382] width 171 height 29
click at [1032, 311] on button "Select Button" at bounding box center [1030, 323] width 126 height 25
type input "*"
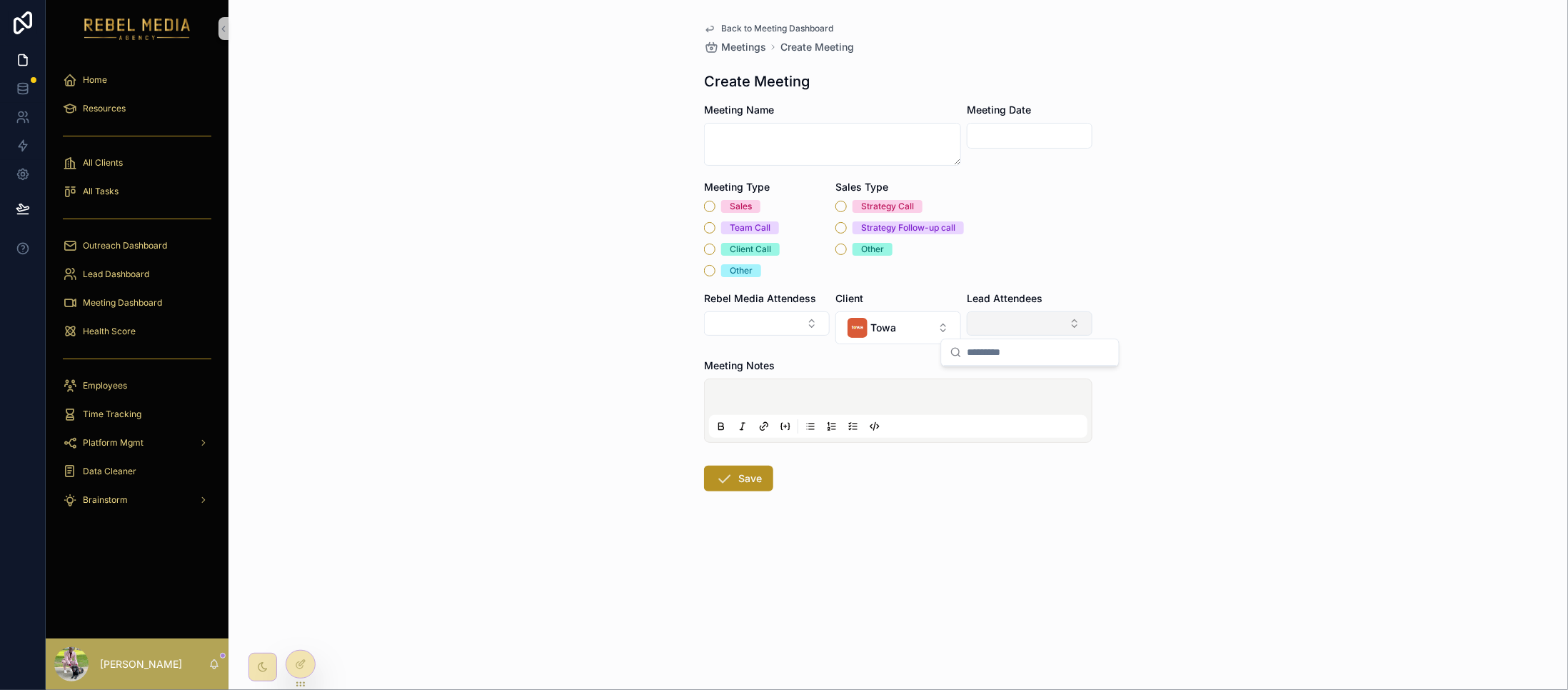
click at [1001, 331] on button "Select Button" at bounding box center [1030, 323] width 126 height 25
click at [1018, 319] on button "Select Button" at bounding box center [1030, 323] width 126 height 25
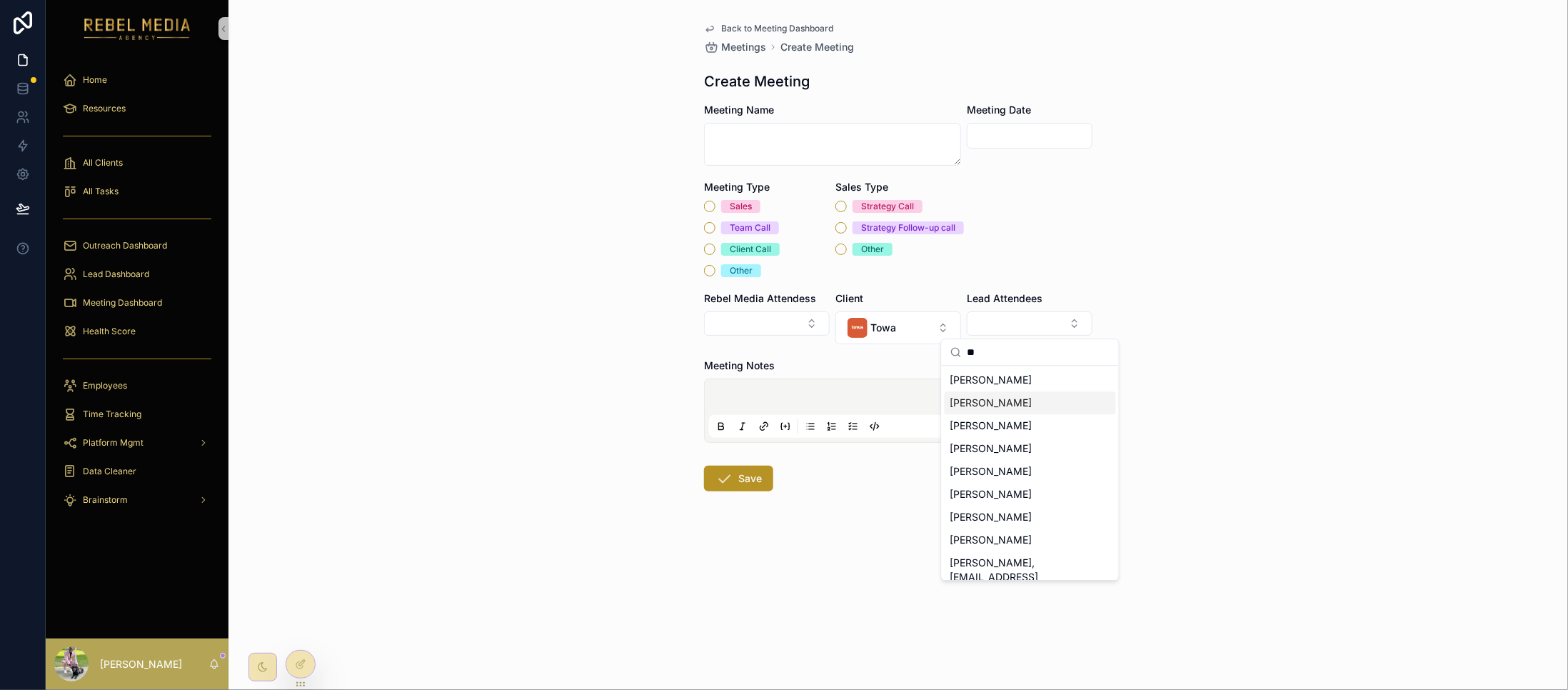
type input "**"
click at [1008, 411] on div "[PERSON_NAME]" at bounding box center [1031, 402] width 171 height 23
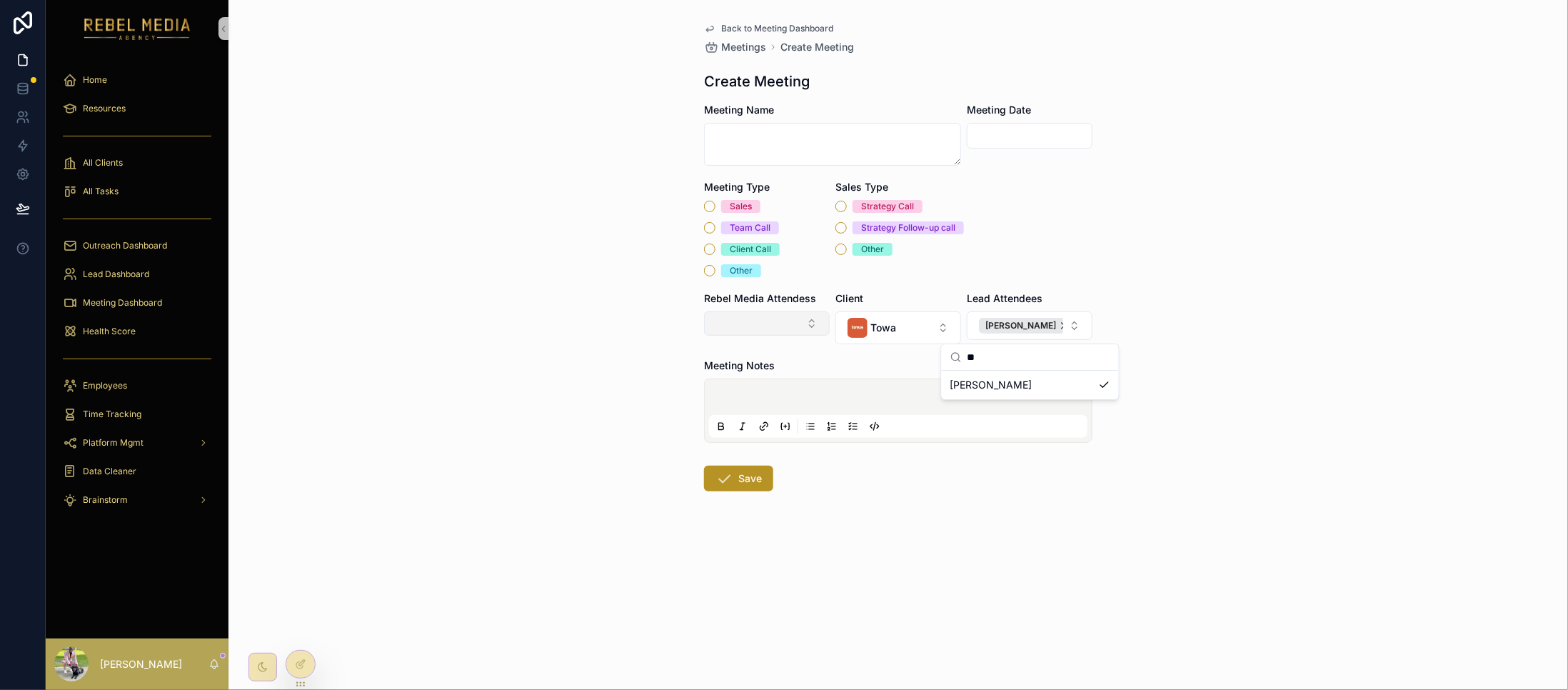
click at [756, 322] on button "Select Button" at bounding box center [767, 323] width 126 height 25
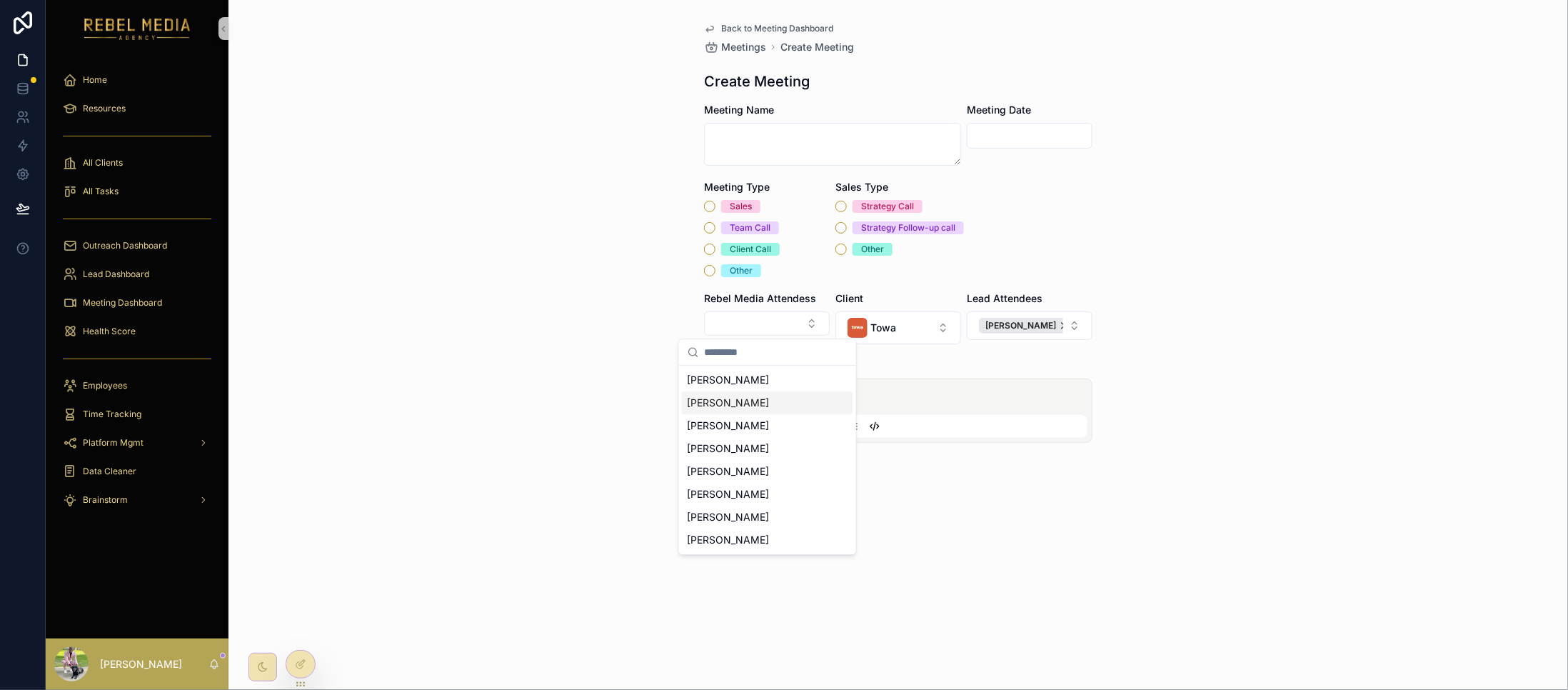
click at [575, 353] on div "Back to Meeting Dashboard Meetings Create Meeting Create Meeting Meeting Name M…" at bounding box center [898, 345] width 1339 height 690
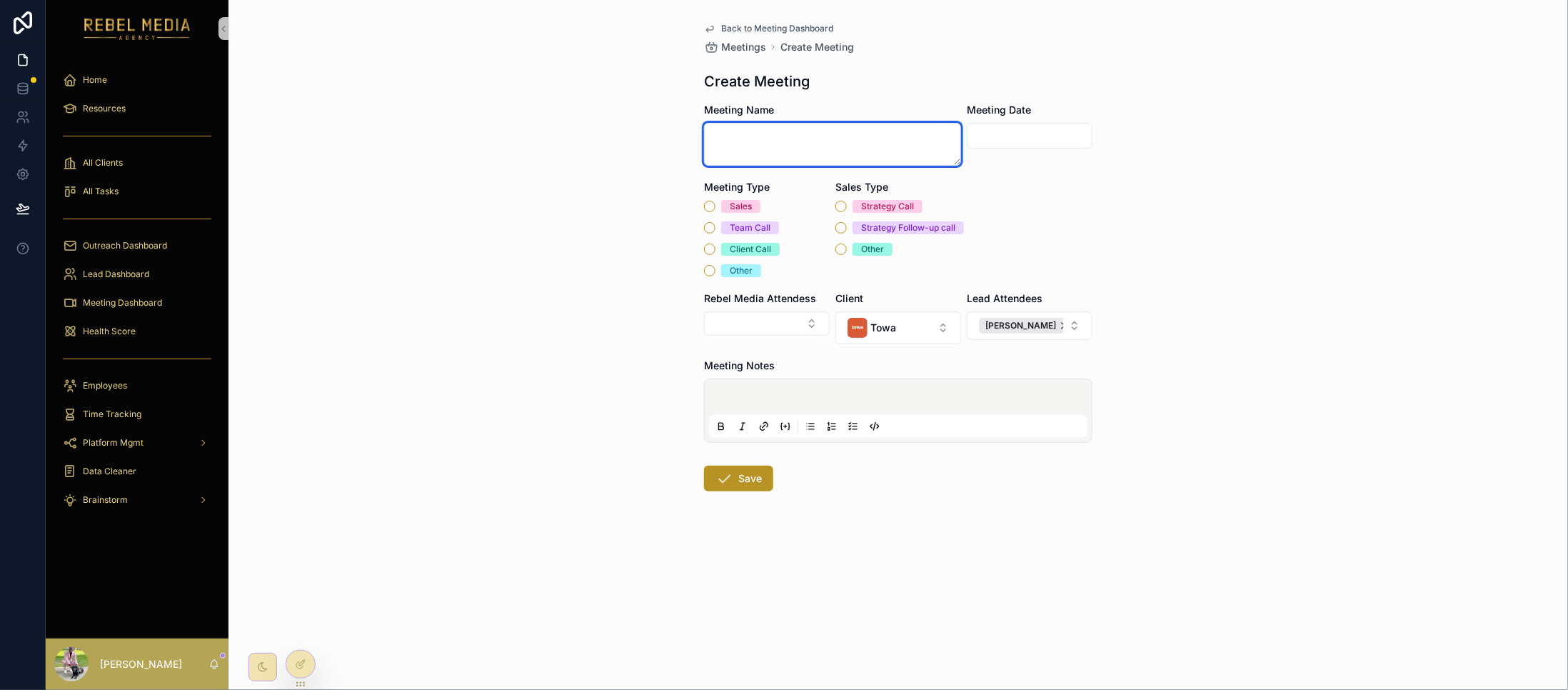
click at [820, 133] on textarea "scrollable content" at bounding box center [832, 144] width 257 height 42
click at [757, 141] on textarea "scrollable content" at bounding box center [832, 144] width 257 height 42
type textarea "*"
click at [749, 151] on textarea "scrollable content" at bounding box center [832, 144] width 257 height 42
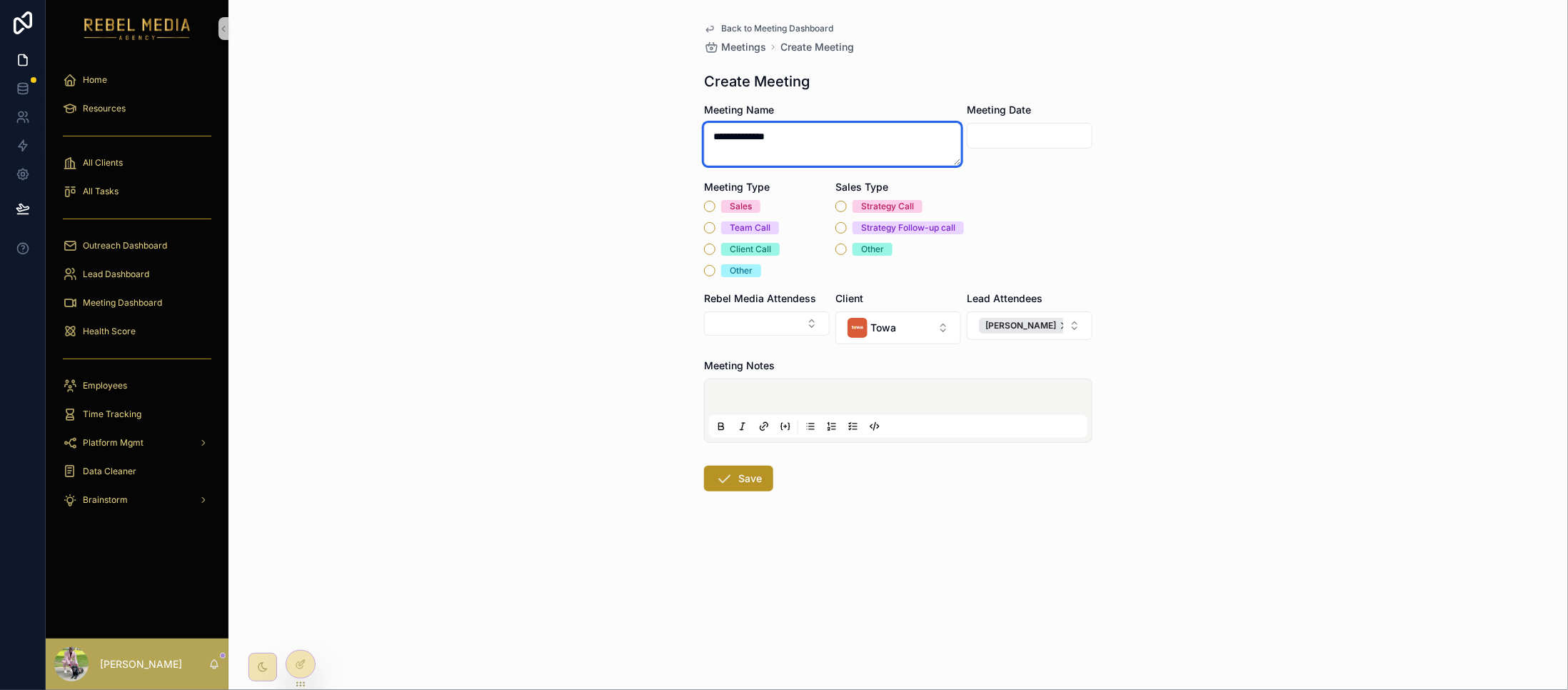
type textarea "**********"
click at [1023, 121] on div "Meeting Date" at bounding box center [1030, 134] width 126 height 63
click at [1020, 136] on input "scrollable content" at bounding box center [1030, 136] width 124 height 20
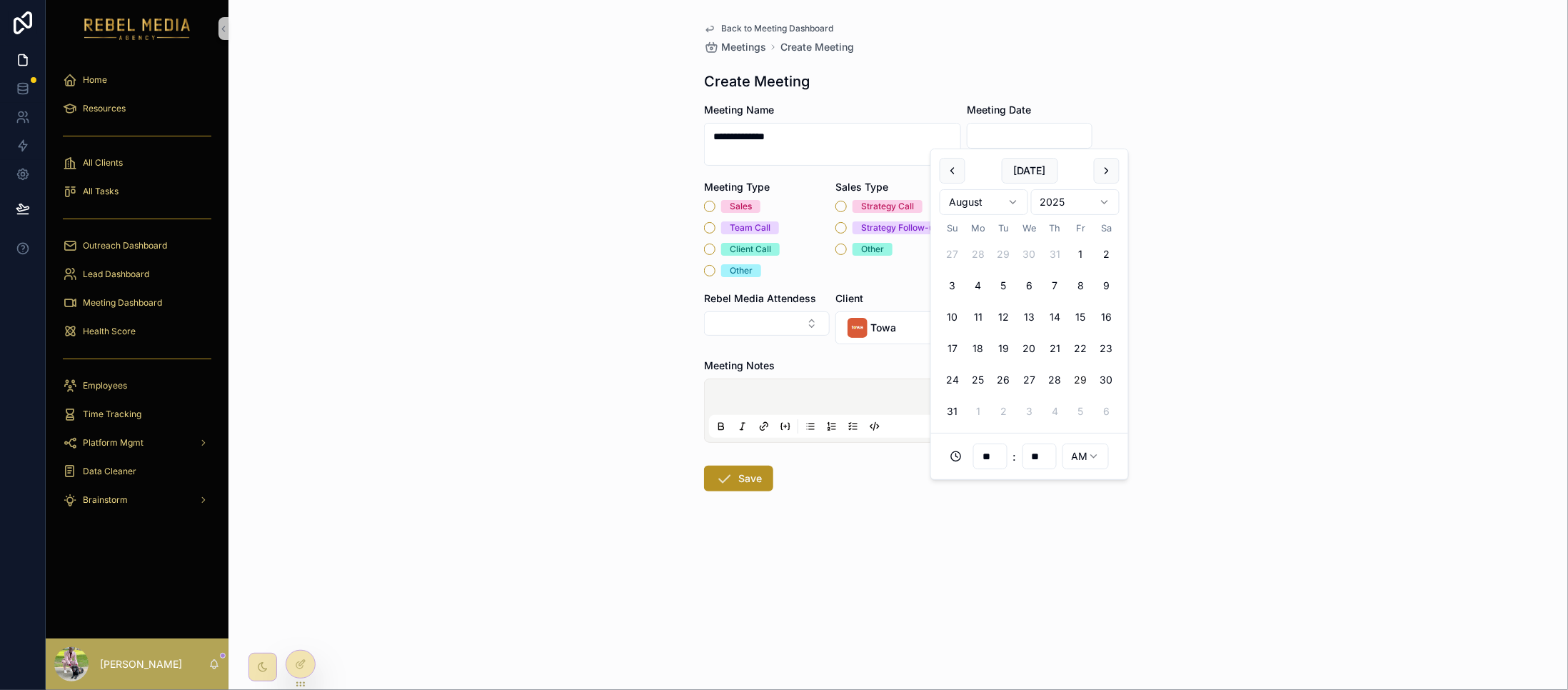
click at [955, 452] on icon "scrollable content" at bounding box center [956, 456] width 12 height 12
click at [1100, 171] on button "scrollable content" at bounding box center [1107, 171] width 26 height 26
drag, startPoint x: 989, startPoint y: 428, endPoint x: 996, endPoint y: 427, distance: 7.1
click at [991, 427] on input "**" at bounding box center [989, 425] width 33 height 20
drag, startPoint x: 1015, startPoint y: 483, endPoint x: 1012, endPoint y: 516, distance: 33.1
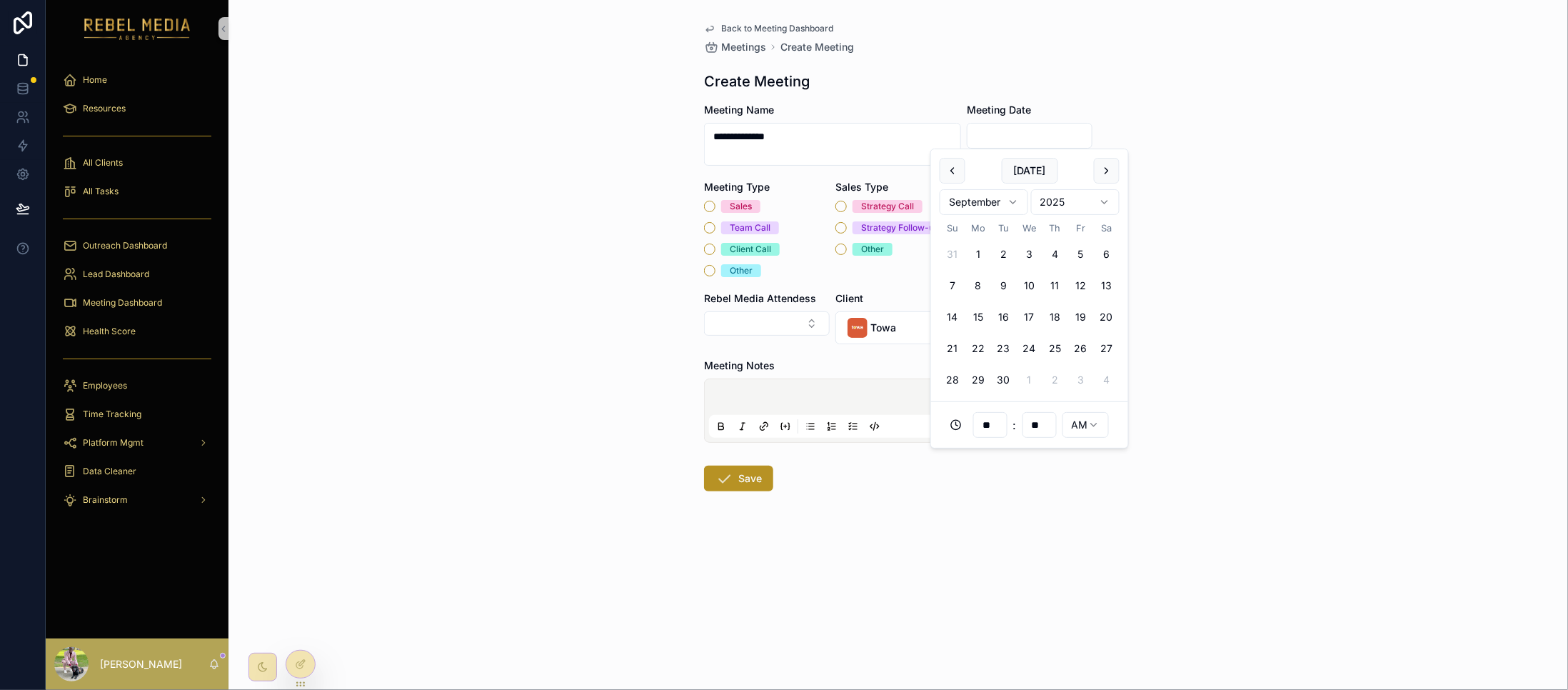
click at [1089, 427] on html "**********" at bounding box center [784, 345] width 1568 height 690
click at [987, 530] on html "**********" at bounding box center [784, 345] width 1568 height 690
click at [1017, 135] on input "scrollable content" at bounding box center [1030, 136] width 124 height 20
click at [951, 415] on div "** : ** AM" at bounding box center [1029, 425] width 180 height 29
click at [954, 427] on icon "scrollable content" at bounding box center [956, 425] width 12 height 12
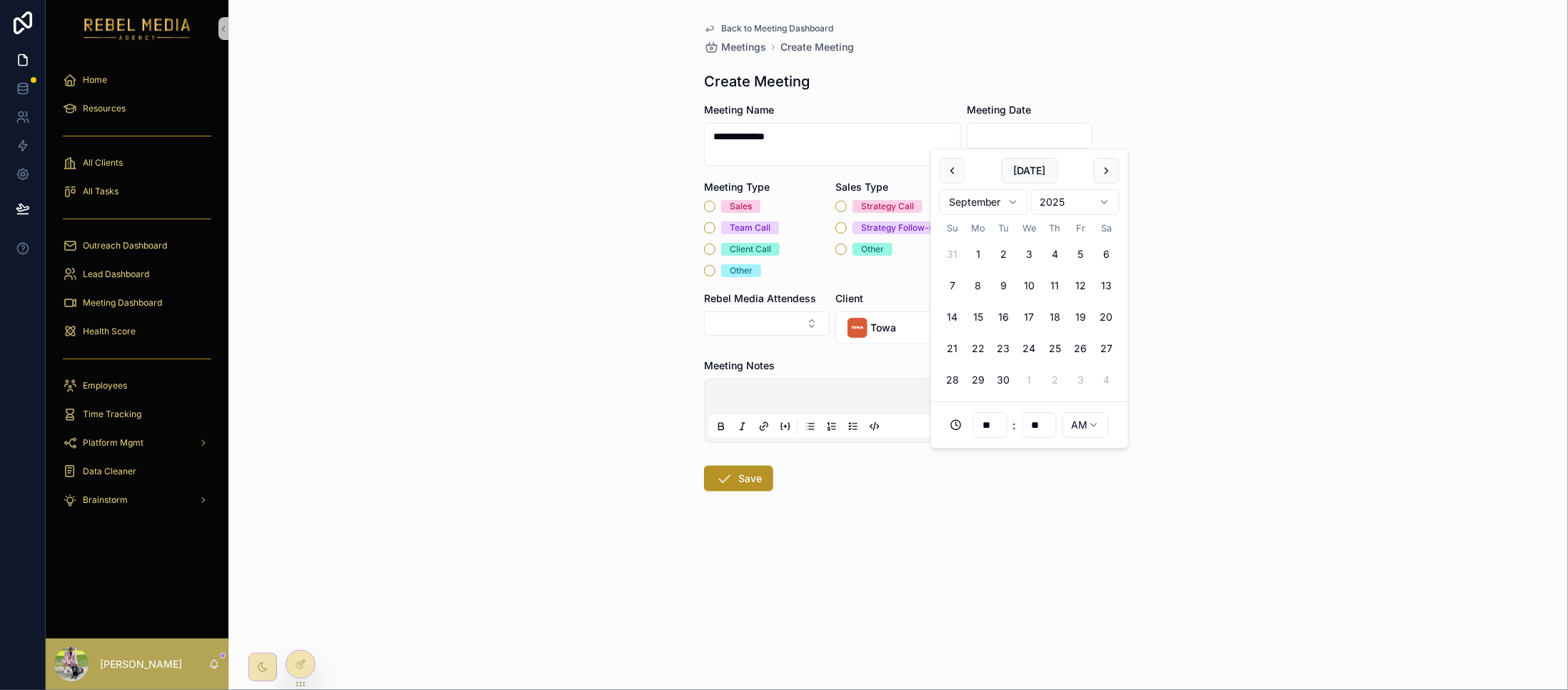
click at [954, 427] on icon "scrollable content" at bounding box center [956, 425] width 12 height 12
click at [966, 425] on label "scrollable content" at bounding box center [958, 425] width 17 height 12
click at [897, 537] on form "**********" at bounding box center [898, 342] width 388 height 480
click at [709, 203] on button "Sales" at bounding box center [710, 207] width 12 height 12
click at [841, 250] on button "Other" at bounding box center [842, 249] width 12 height 12
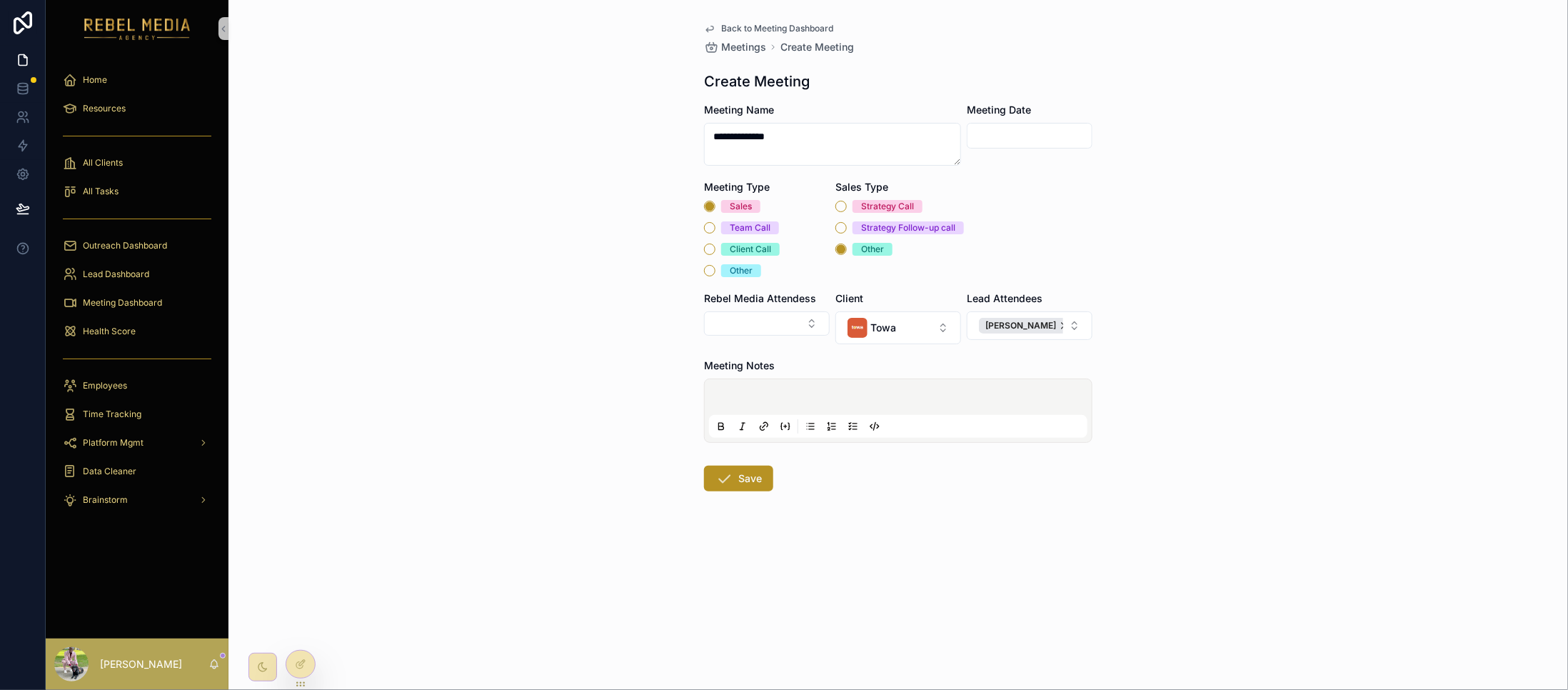
click at [995, 131] on input "scrollable content" at bounding box center [1030, 136] width 124 height 20
click at [1004, 249] on button "2" at bounding box center [1004, 254] width 26 height 26
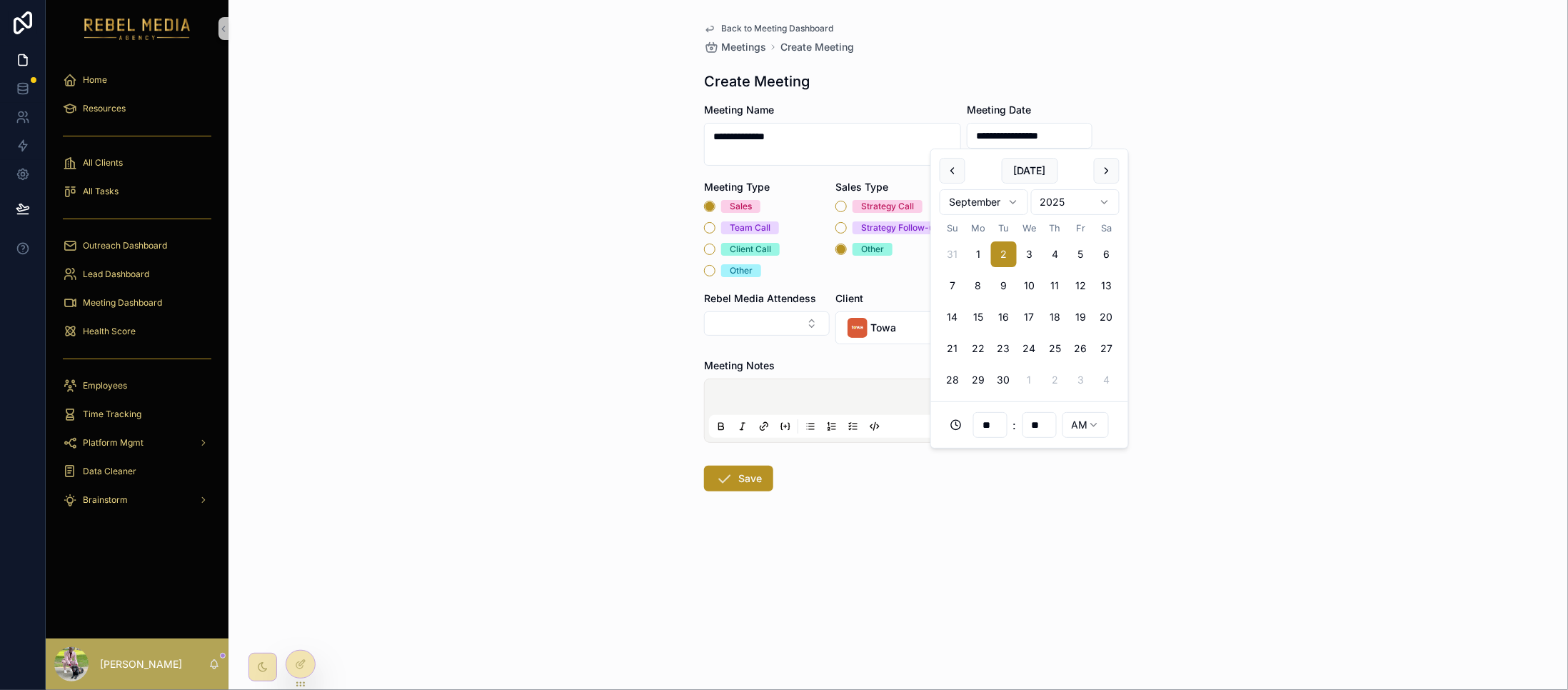
type input "**********"
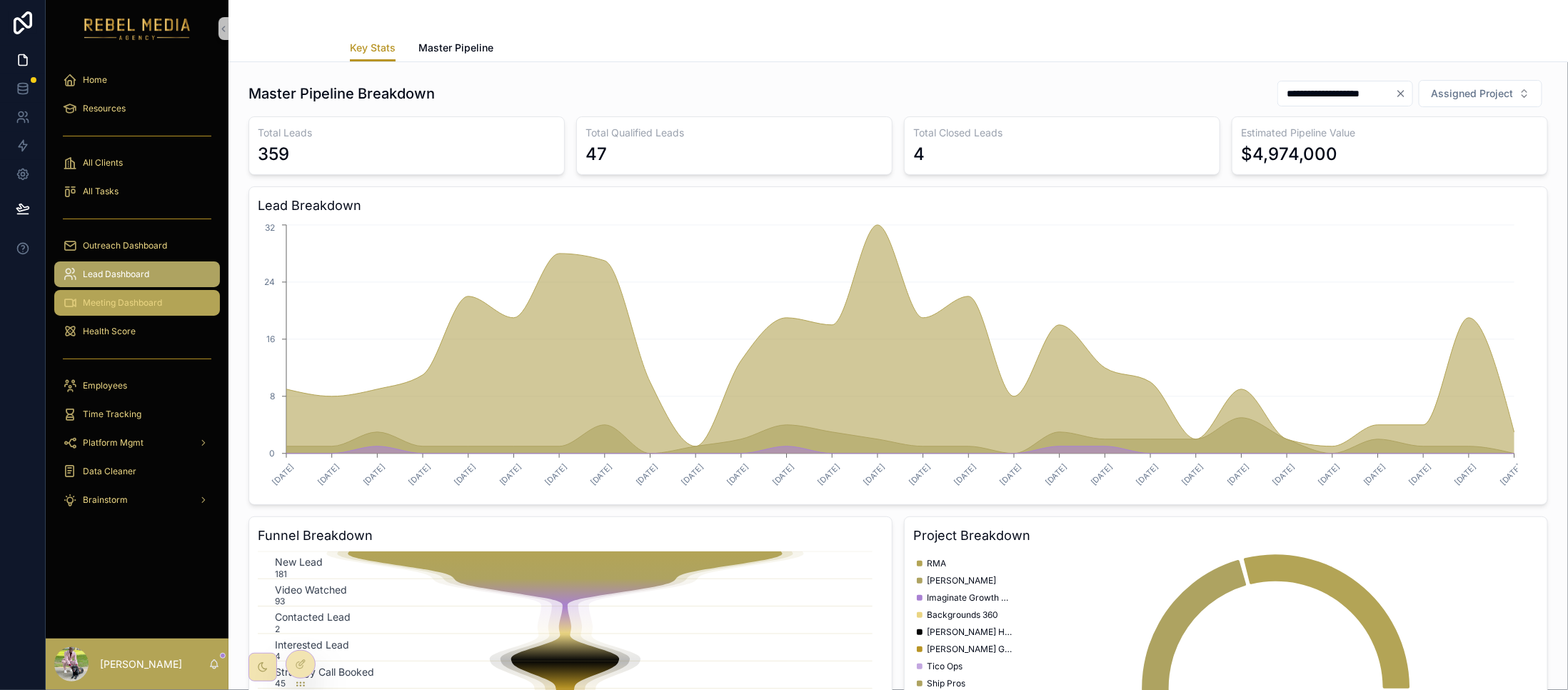
click at [161, 302] on span "Meeting Dashboard" at bounding box center [122, 303] width 79 height 12
